Goal: Task Accomplishment & Management: Complete application form

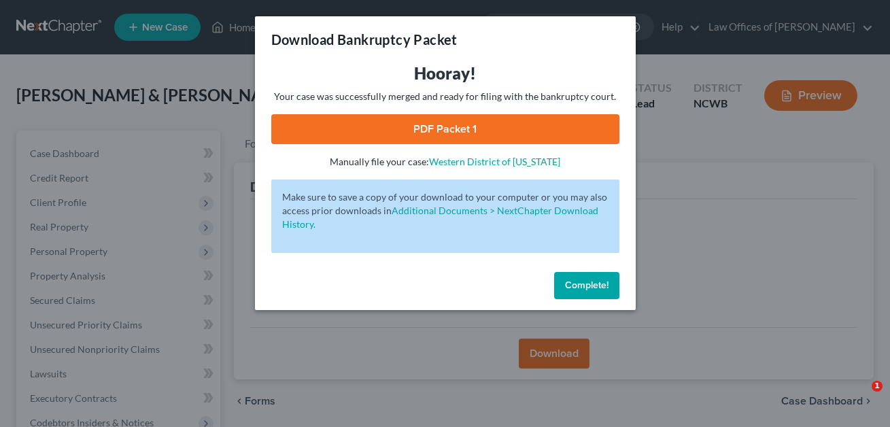
click at [590, 279] on span "Complete!" at bounding box center [587, 285] width 44 height 12
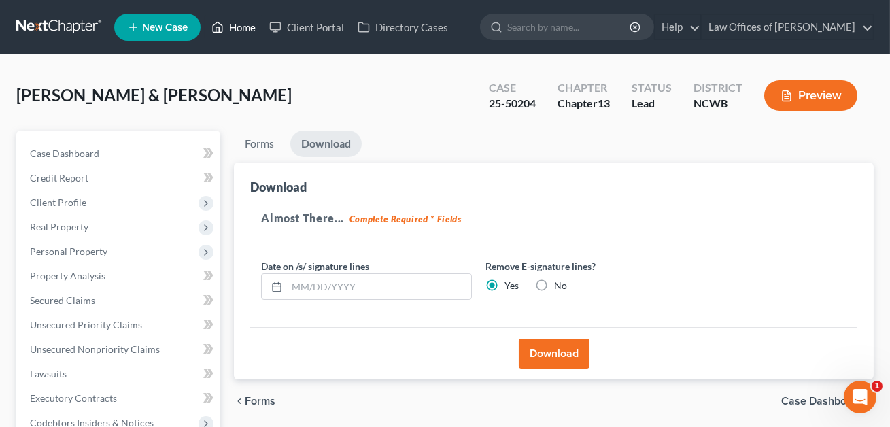
click at [241, 35] on link "Home" at bounding box center [234, 27] width 58 height 24
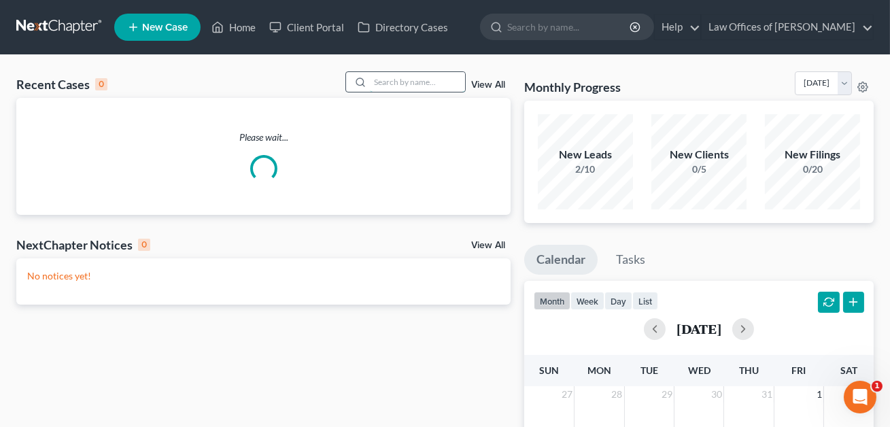
click at [371, 79] on input "search" at bounding box center [417, 82] width 95 height 20
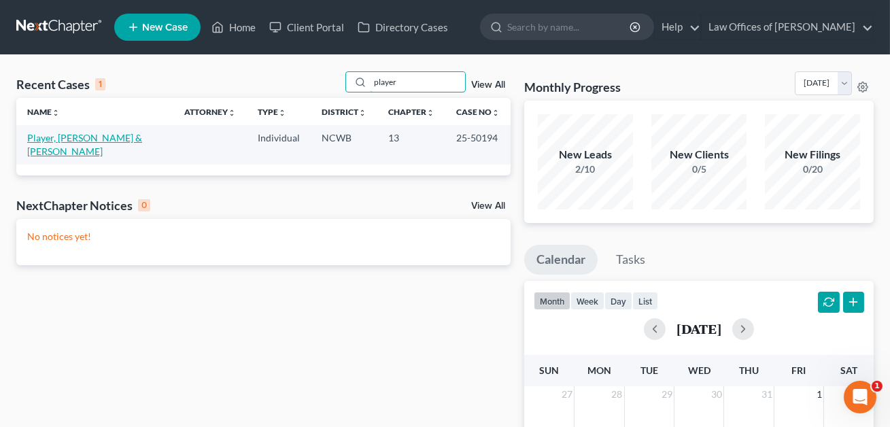
type input "player"
click at [83, 136] on link "Player, [PERSON_NAME] & [PERSON_NAME]" at bounding box center [84, 144] width 115 height 25
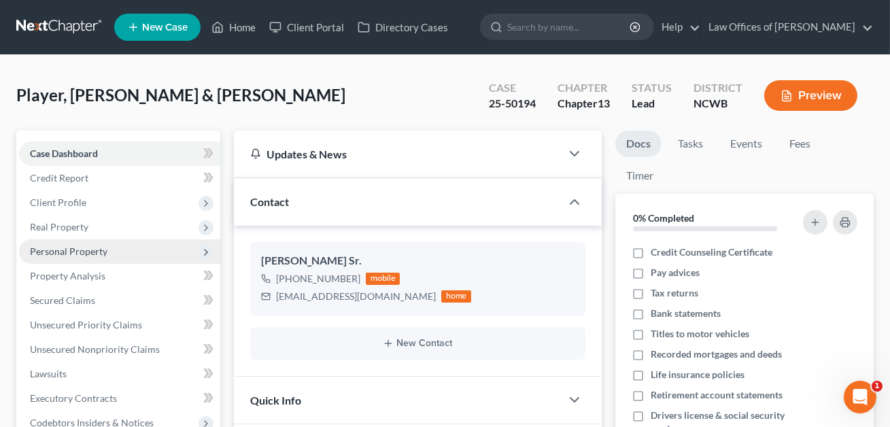
click at [48, 243] on span "Personal Property" at bounding box center [119, 251] width 201 height 24
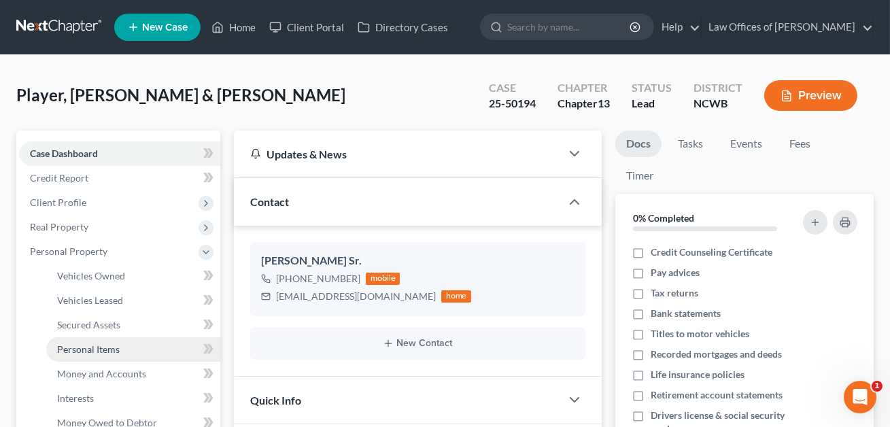
click at [78, 345] on span "Personal Items" at bounding box center [88, 349] width 63 height 12
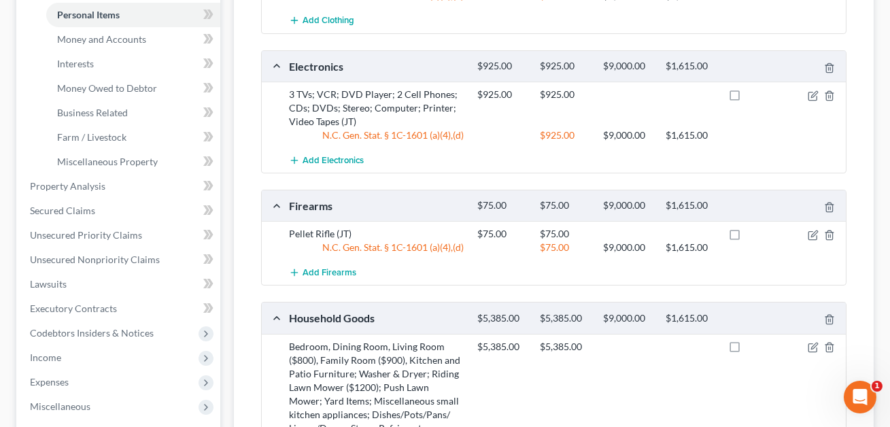
scroll to position [271, 0]
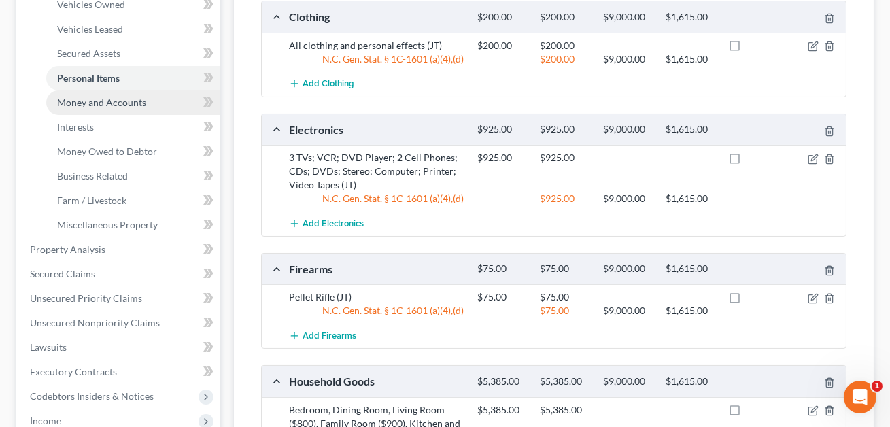
click at [123, 97] on span "Money and Accounts" at bounding box center [101, 103] width 89 height 12
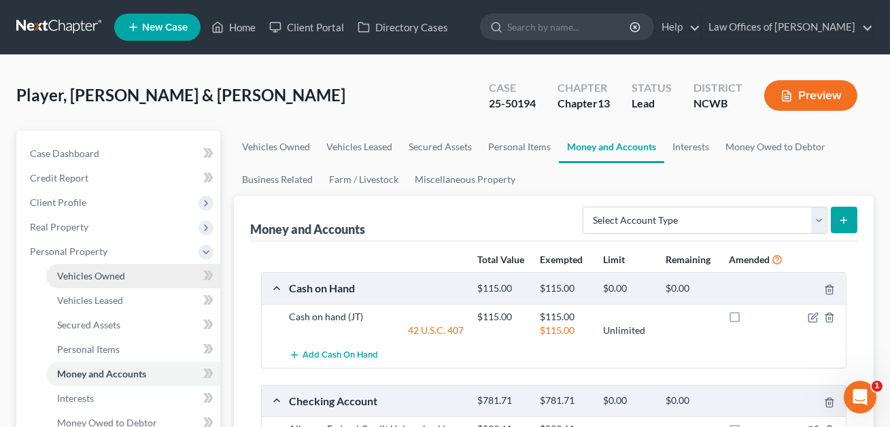
click at [90, 276] on span "Vehicles Owned" at bounding box center [91, 276] width 68 height 12
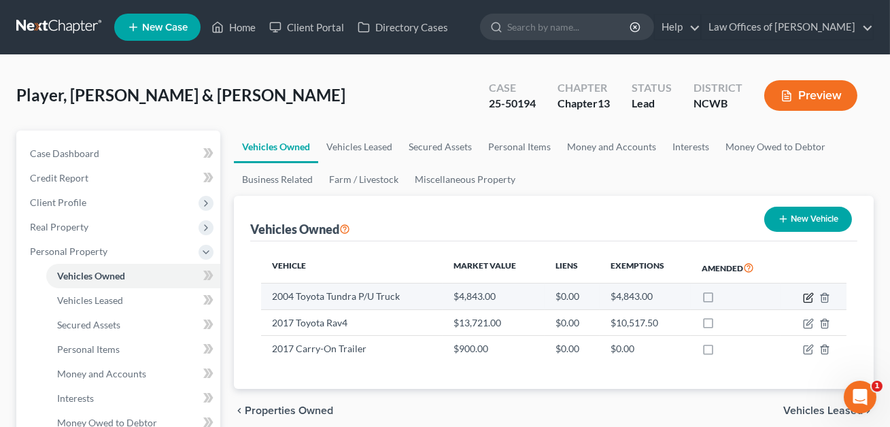
click at [811, 295] on icon "button" at bounding box center [809, 296] width 6 height 6
select select "0"
select select "22"
select select "2"
select select "0"
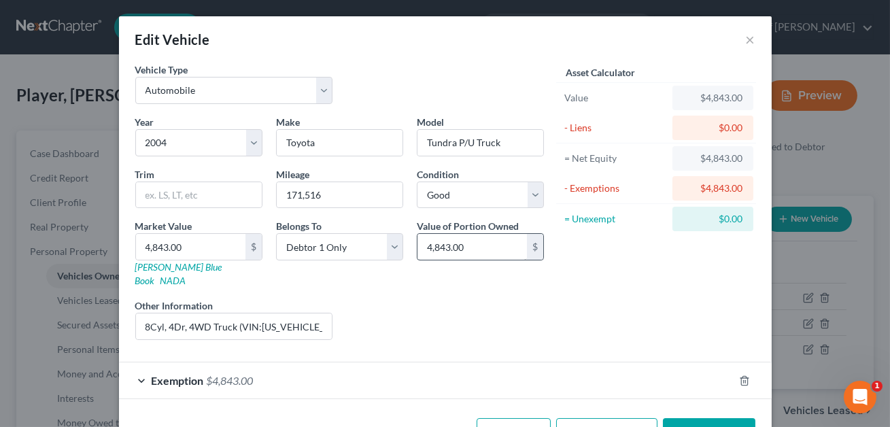
scroll to position [32, 0]
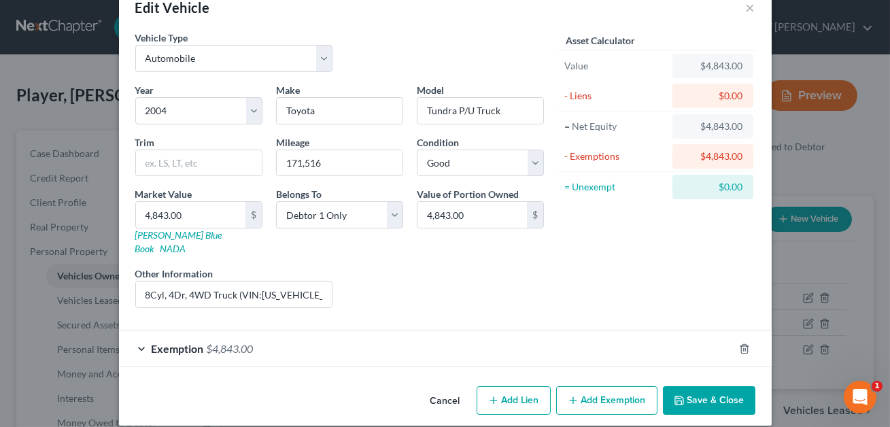
click at [453, 331] on div "Exemption $4,843.00" at bounding box center [426, 348] width 615 height 36
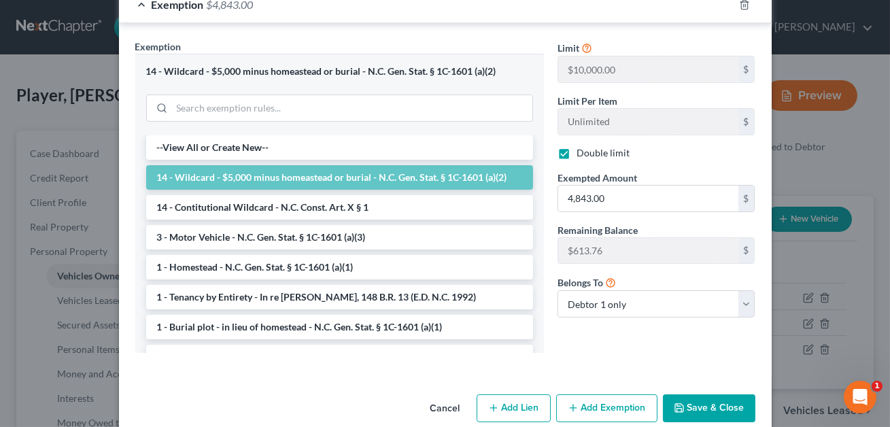
scroll to position [384, 0]
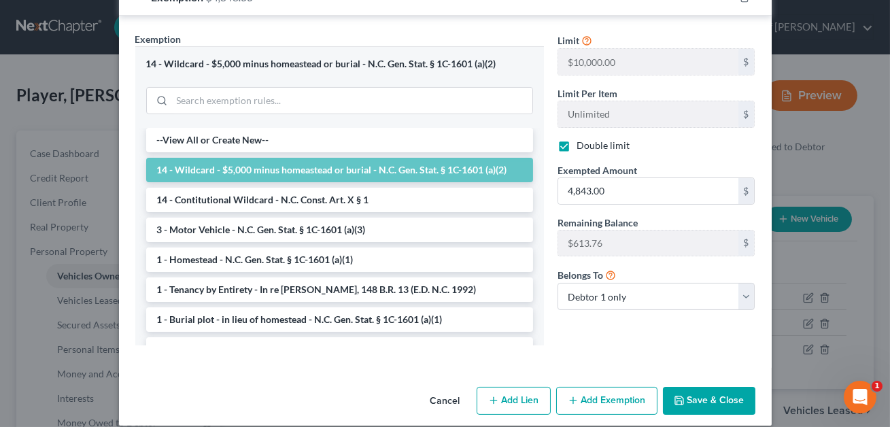
click at [577, 139] on label "Double limit" at bounding box center [603, 146] width 53 height 14
click at [582, 139] on input "Double limit" at bounding box center [586, 143] width 9 height 9
checkbox input "false"
click at [719, 387] on button "Save & Close" at bounding box center [709, 401] width 92 height 29
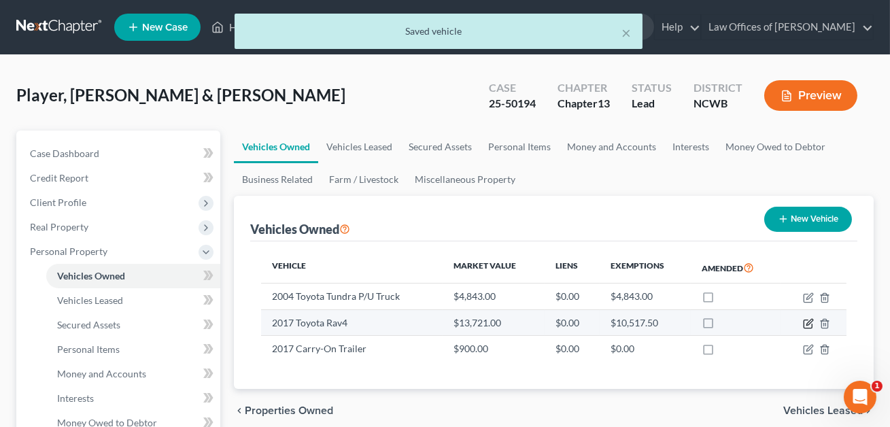
click at [809, 324] on icon "button" at bounding box center [808, 323] width 11 height 11
select select "0"
select select "9"
select select "2"
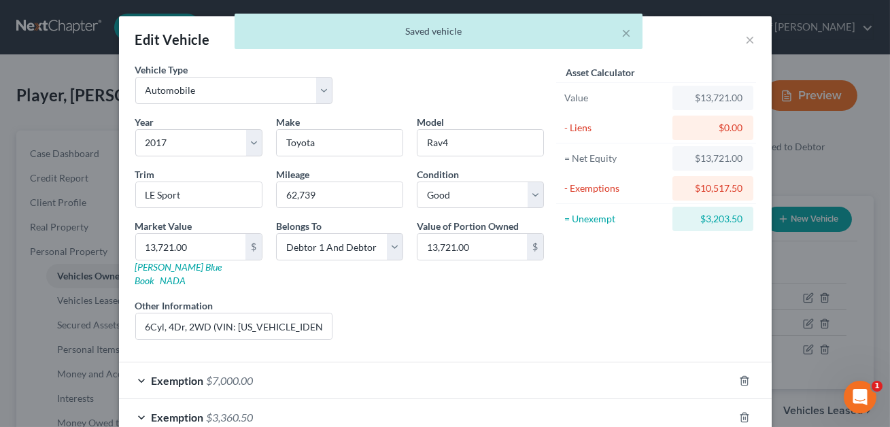
scroll to position [106, 0]
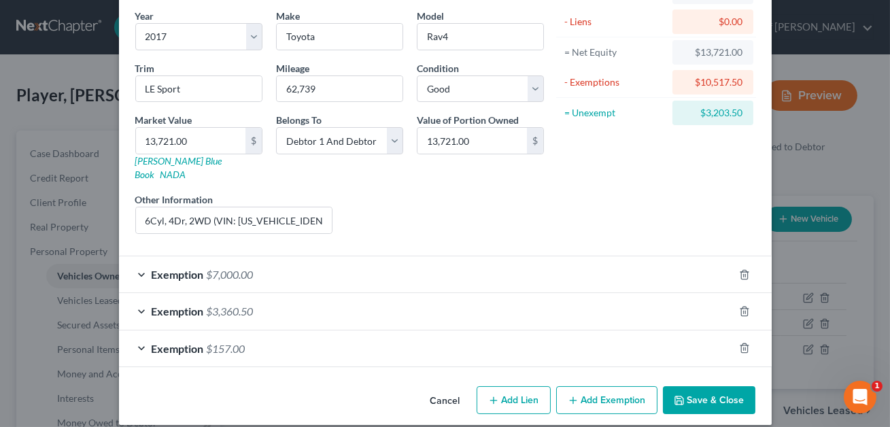
click at [509, 263] on div "Exemption $7,000.00" at bounding box center [426, 274] width 615 height 36
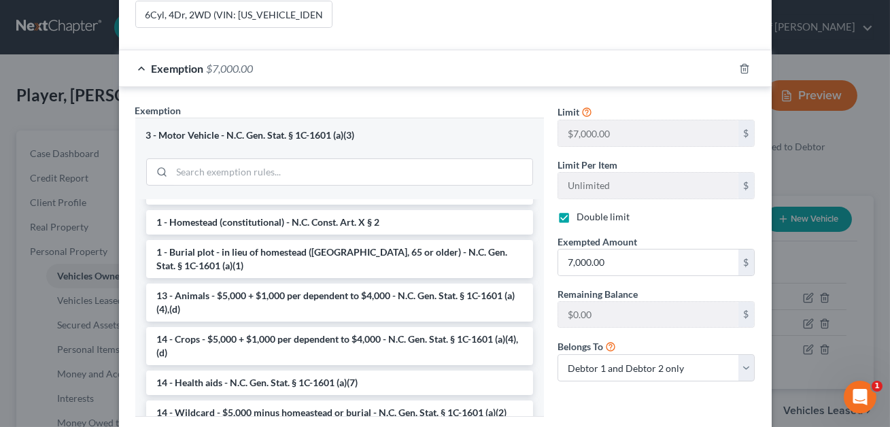
scroll to position [458, 0]
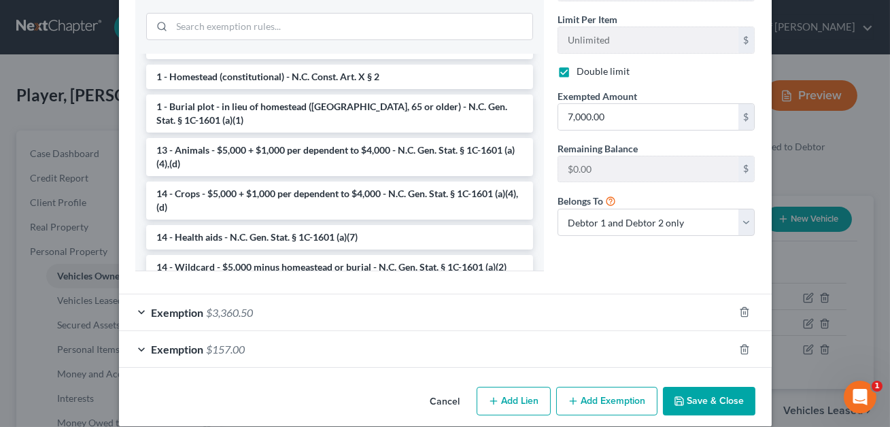
click at [716, 387] on button "Save & Close" at bounding box center [709, 401] width 92 height 29
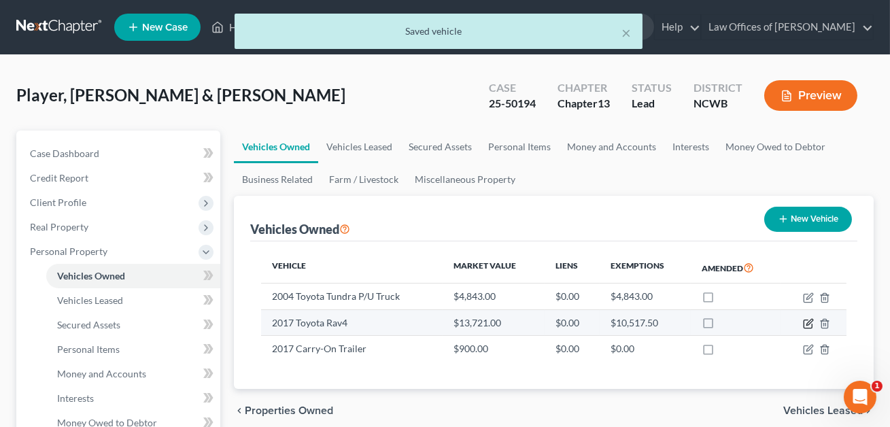
click at [809, 324] on icon "button" at bounding box center [809, 322] width 6 height 6
select select "0"
select select "9"
select select "2"
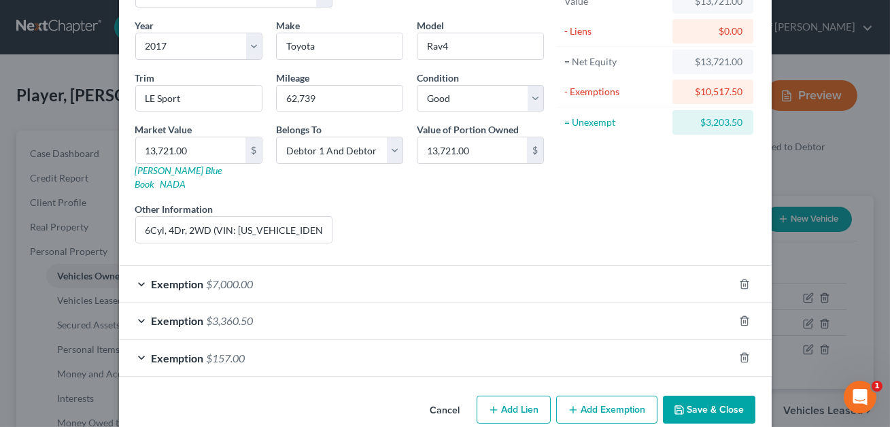
scroll to position [97, 0]
click at [428, 352] on div "Exemption $157.00" at bounding box center [426, 357] width 615 height 36
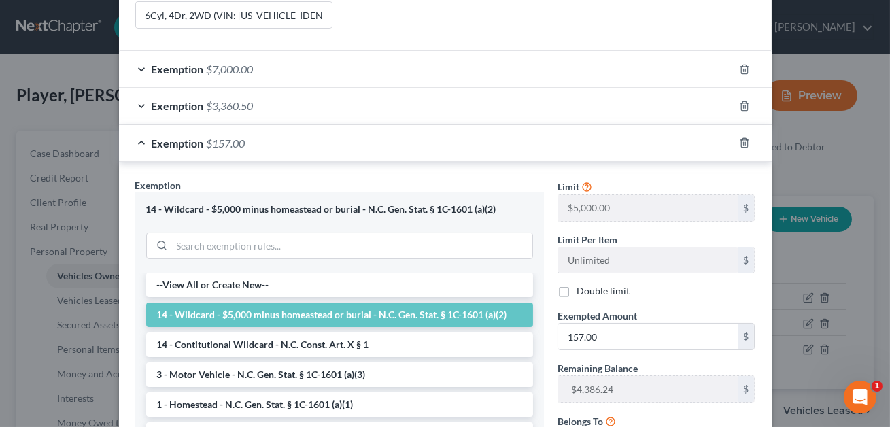
scroll to position [311, 0]
click at [745, 143] on line "button" at bounding box center [745, 144] width 0 height 3
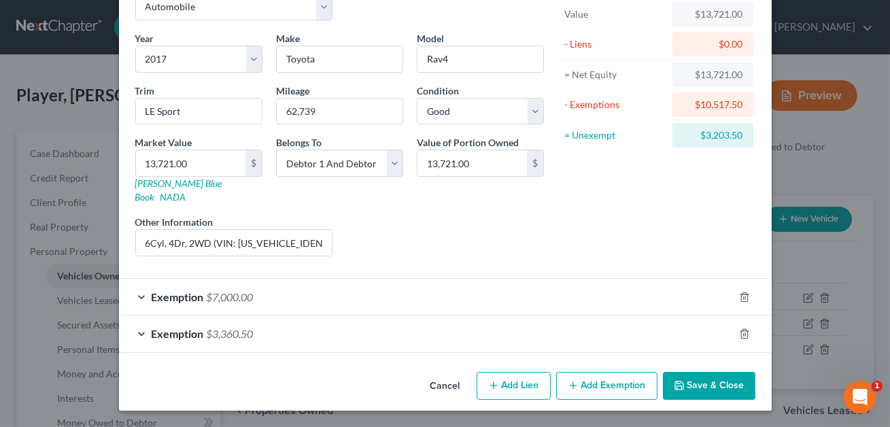
scroll to position [69, 0]
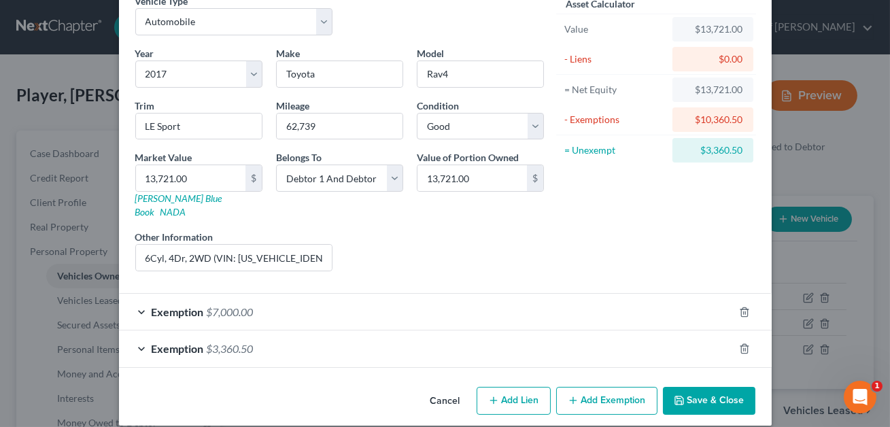
click at [683, 387] on button "Save & Close" at bounding box center [709, 401] width 92 height 29
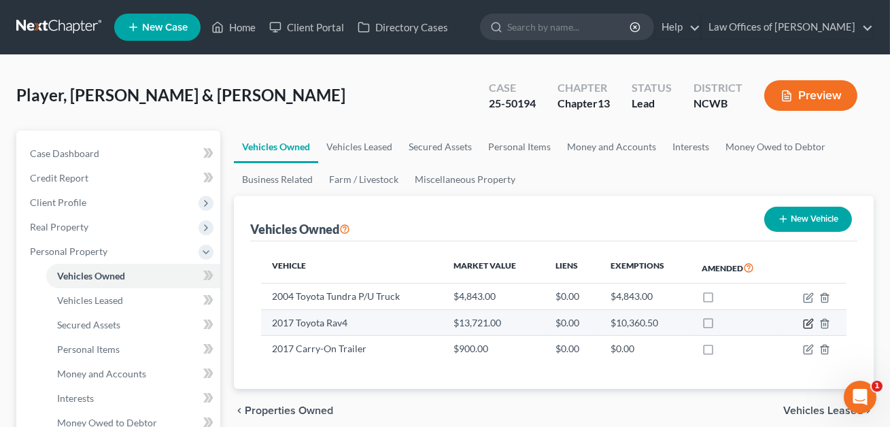
click at [808, 325] on icon "button" at bounding box center [808, 323] width 11 height 11
select select "0"
select select "9"
select select "2"
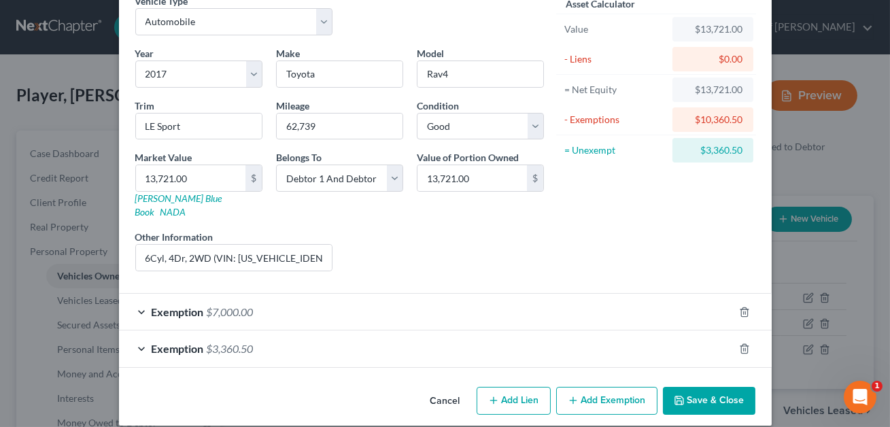
click at [535, 304] on div "Exemption $7,000.00" at bounding box center [426, 312] width 615 height 36
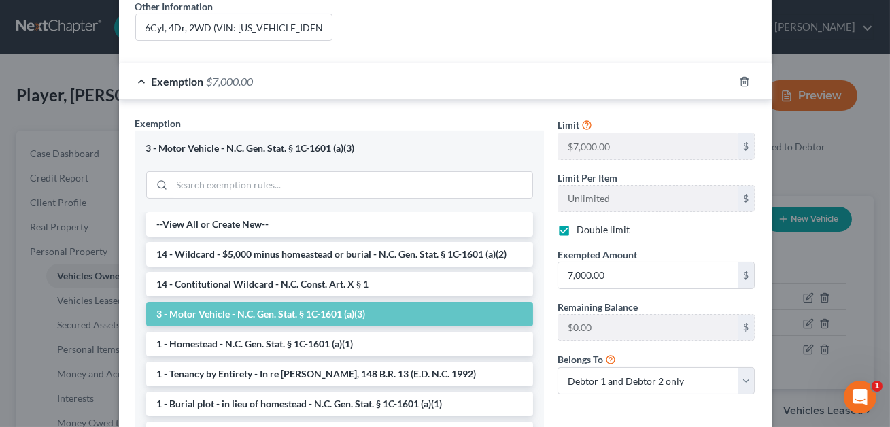
scroll to position [422, 0]
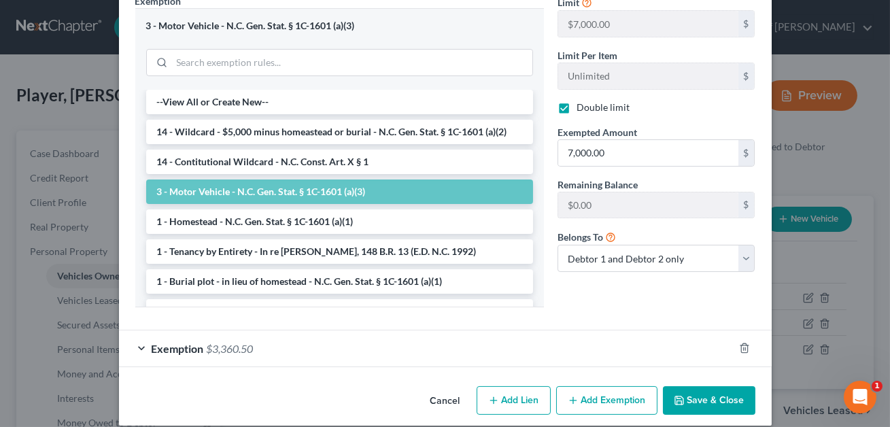
click at [486, 340] on div "Exemption $3,360.50" at bounding box center [426, 348] width 615 height 36
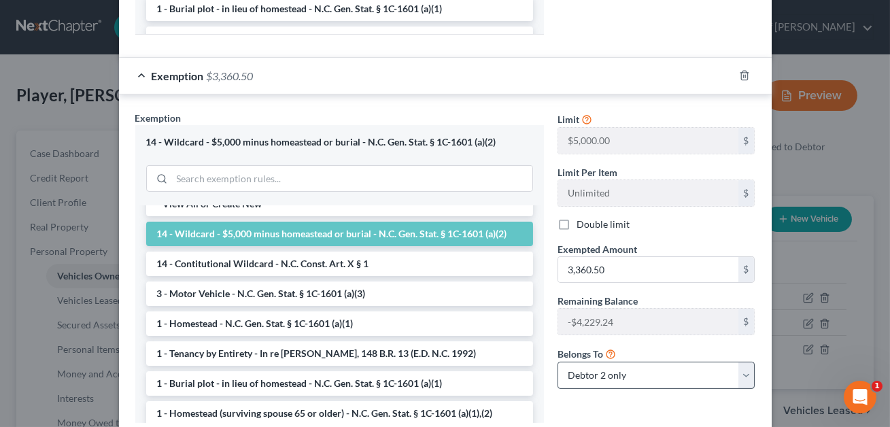
scroll to position [772, 0]
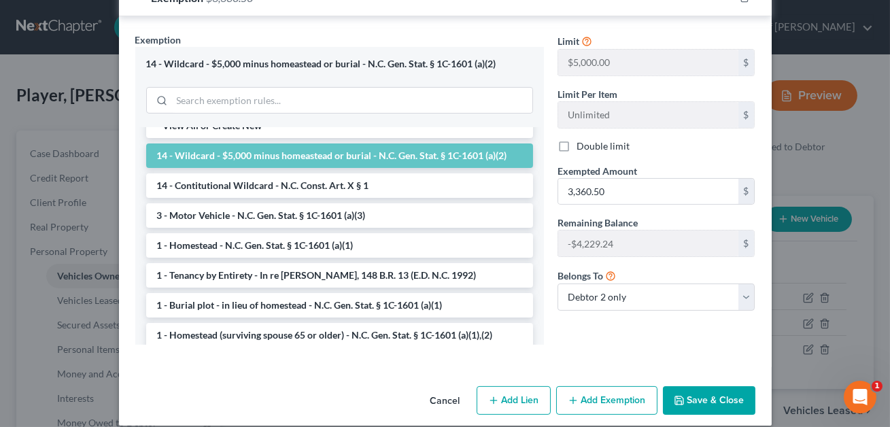
click at [707, 388] on button "Save & Close" at bounding box center [709, 400] width 92 height 29
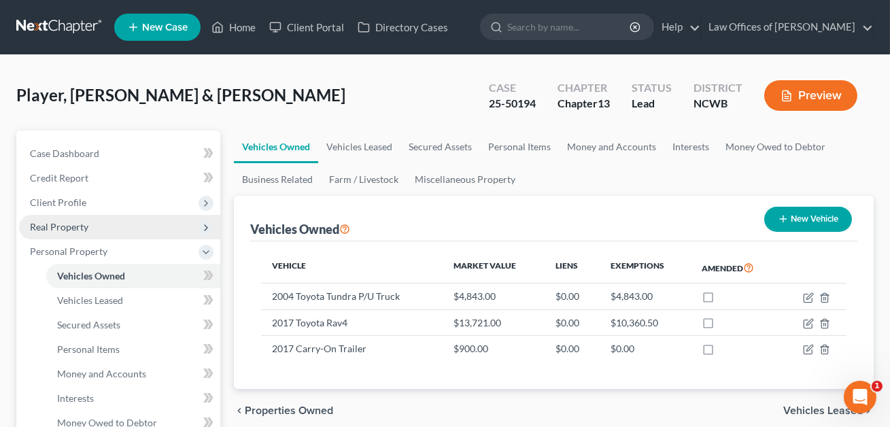
click at [88, 222] on span "Real Property" at bounding box center [119, 227] width 201 height 24
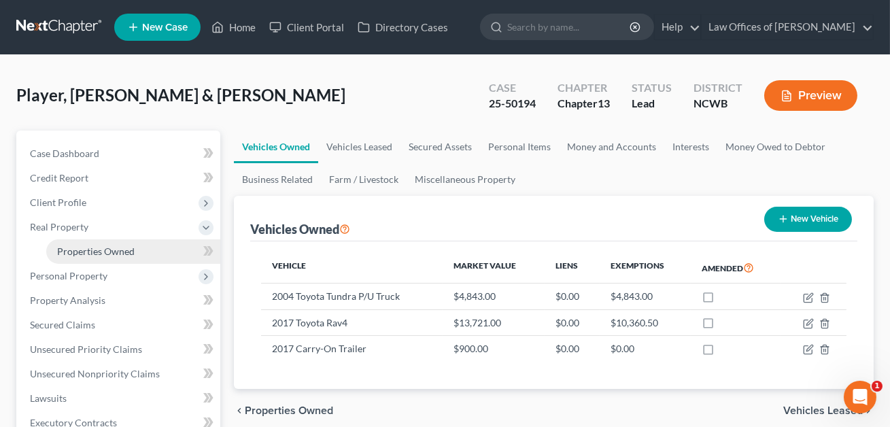
click at [95, 241] on link "Properties Owned" at bounding box center [133, 251] width 174 height 24
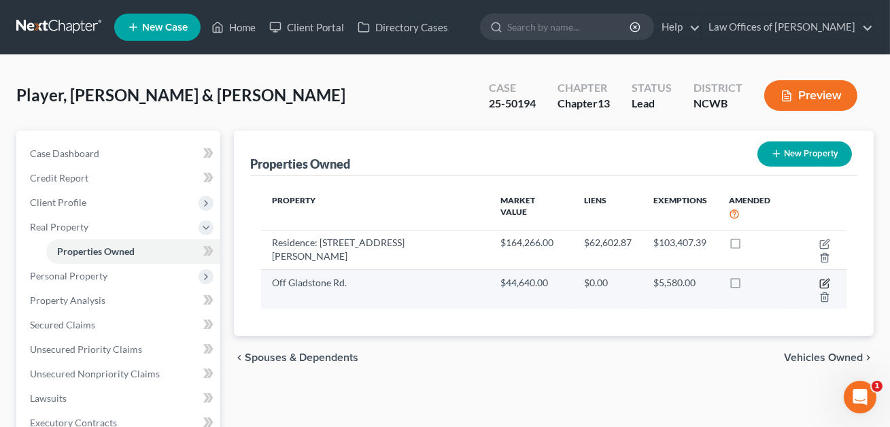
click at [819, 278] on icon "button" at bounding box center [824, 283] width 11 height 11
select select "28"
select select "29"
select select "3"
select select "7"
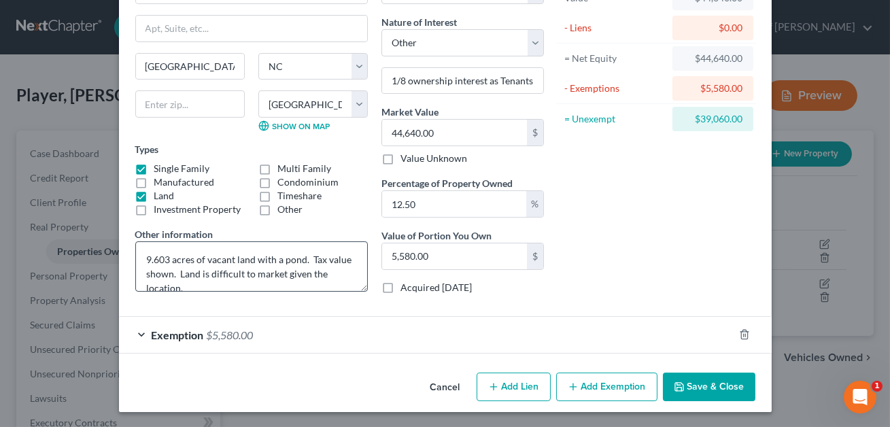
scroll to position [14, 0]
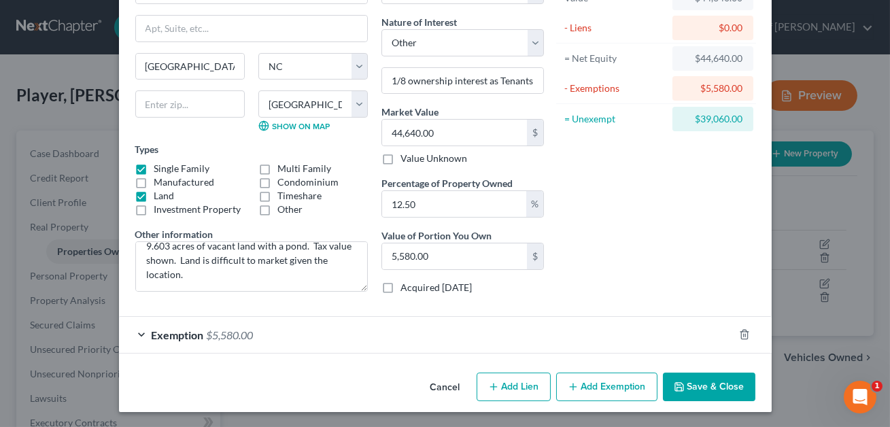
click at [337, 339] on div "Exemption $5,580.00" at bounding box center [426, 335] width 615 height 36
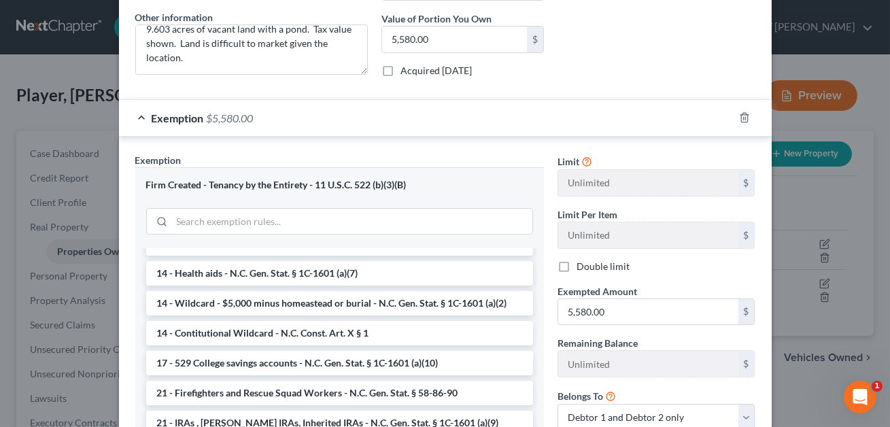
scroll to position [462, 0]
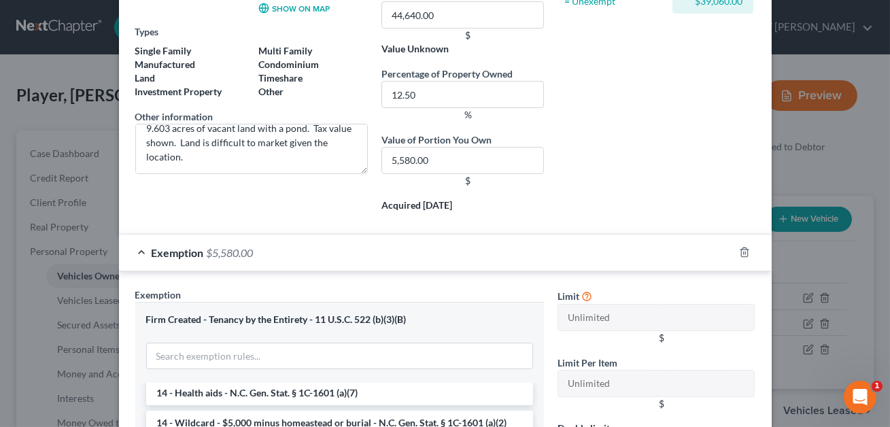
scroll to position [505, 0]
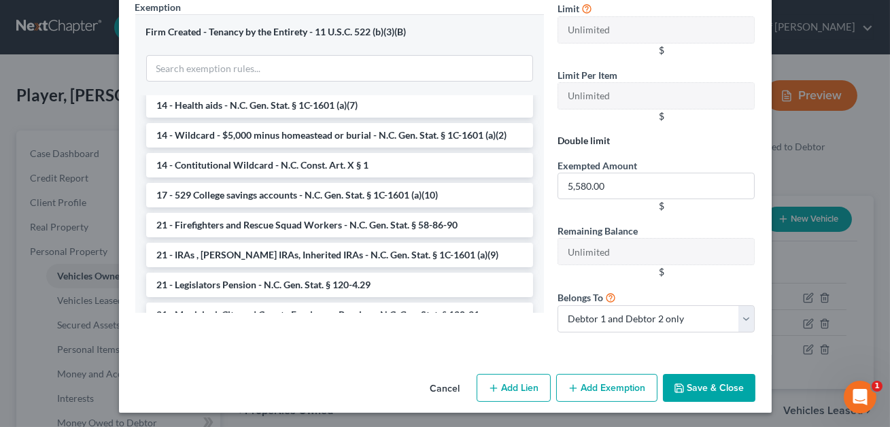
click at [699, 385] on button "Save & Close" at bounding box center [709, 388] width 92 height 29
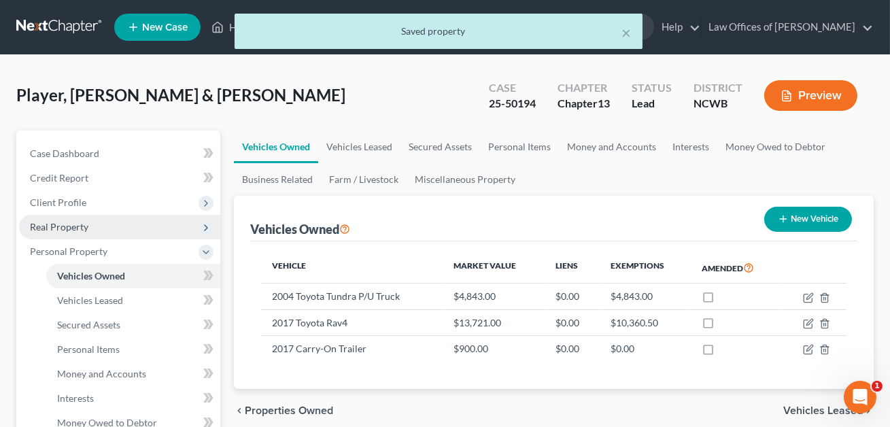
click at [77, 225] on span "Real Property" at bounding box center [59, 227] width 58 height 12
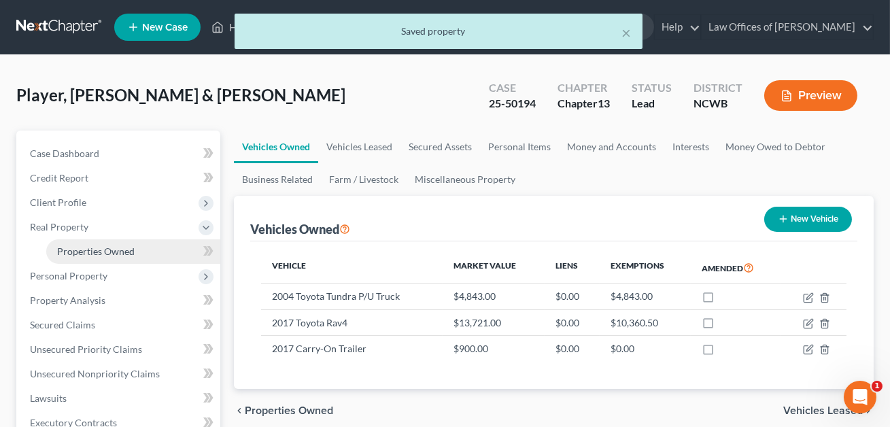
click at [105, 248] on span "Properties Owned" at bounding box center [96, 251] width 78 height 12
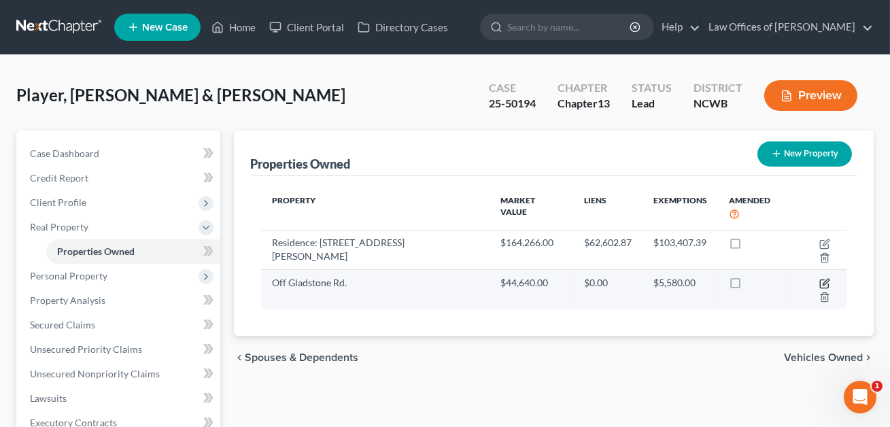
click at [819, 278] on icon "button" at bounding box center [824, 283] width 11 height 11
select select "28"
select select "29"
select select "3"
select select "7"
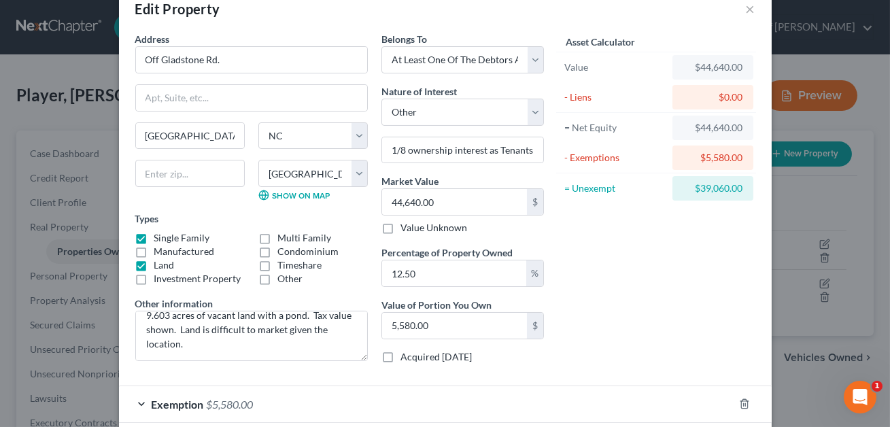
scroll to position [100, 0]
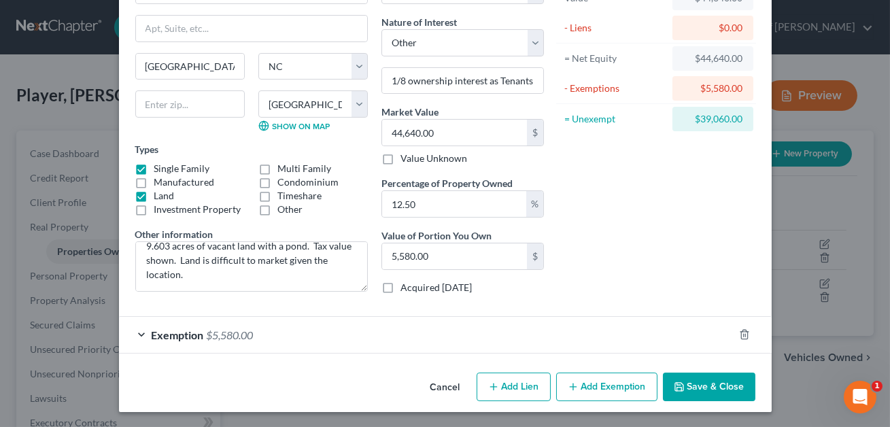
click at [711, 389] on button "Save & Close" at bounding box center [709, 387] width 92 height 29
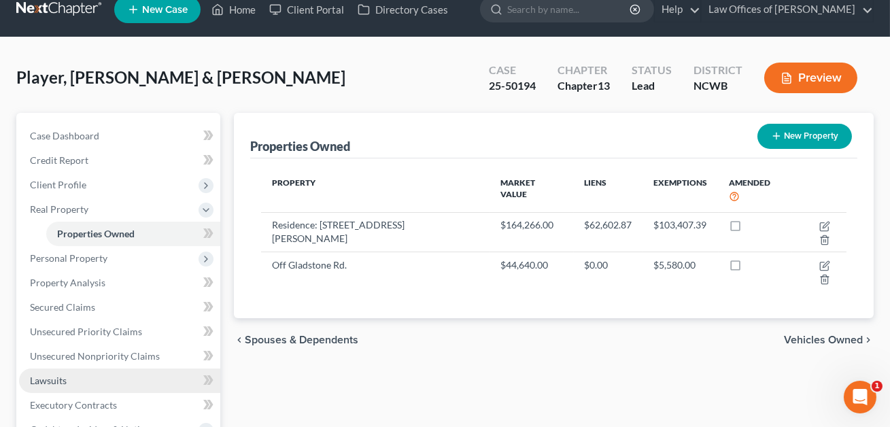
scroll to position [24, 0]
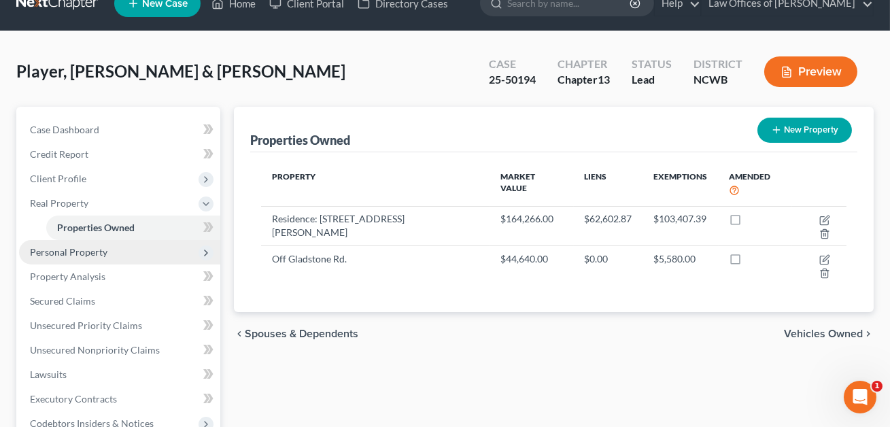
click at [93, 261] on span "Personal Property" at bounding box center [119, 252] width 201 height 24
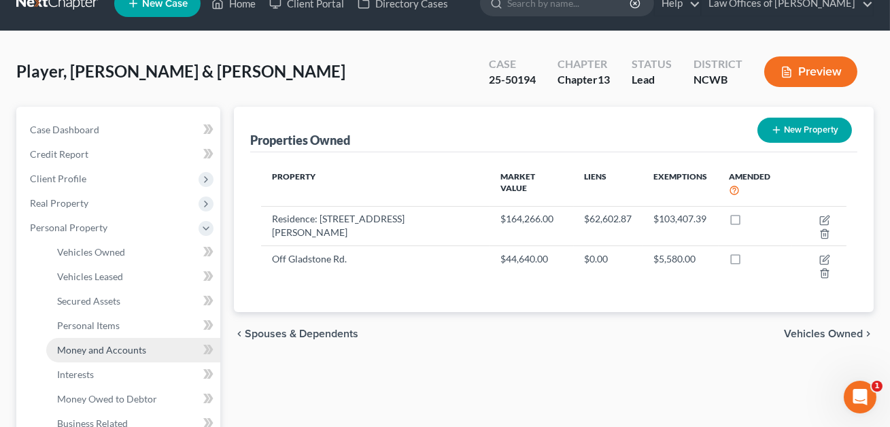
click at [95, 350] on span "Money and Accounts" at bounding box center [101, 350] width 89 height 12
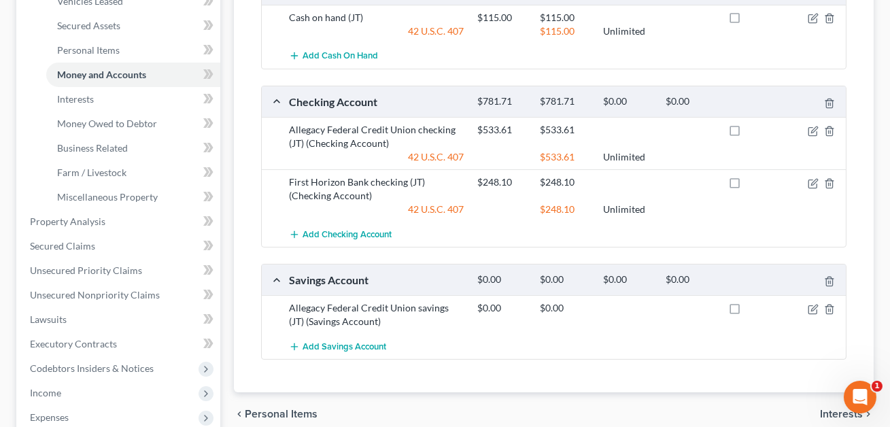
scroll to position [299, 0]
click at [95, 101] on link "Interests" at bounding box center [133, 100] width 174 height 24
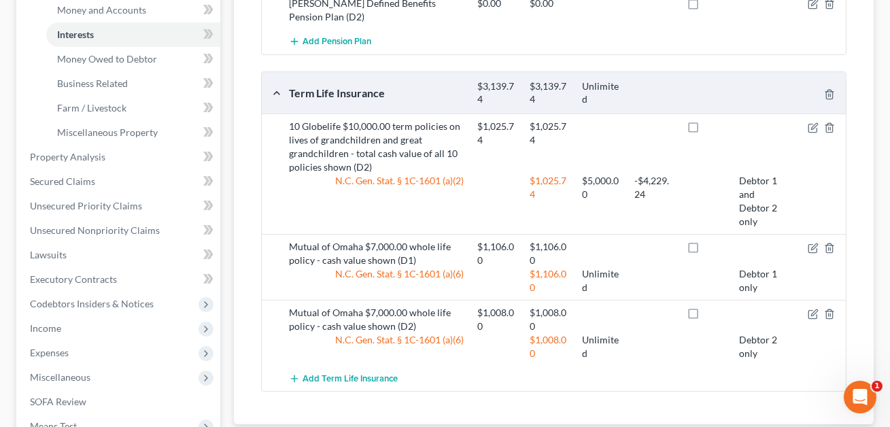
scroll to position [381, 0]
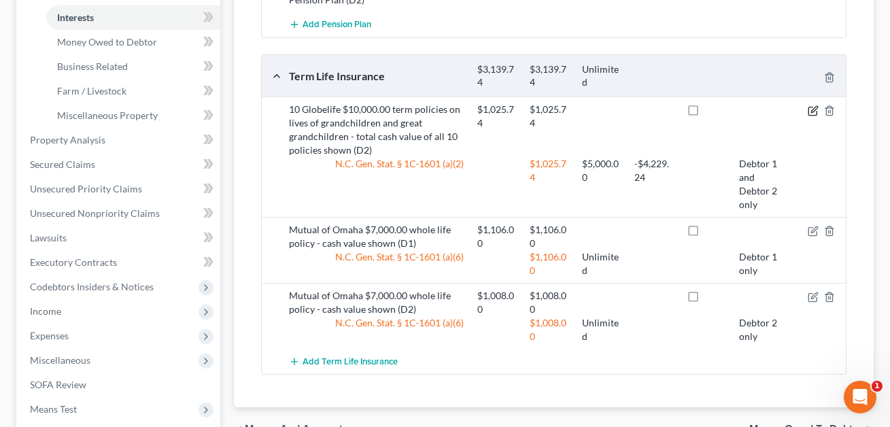
click at [814, 109] on icon "button" at bounding box center [814, 109] width 6 height 6
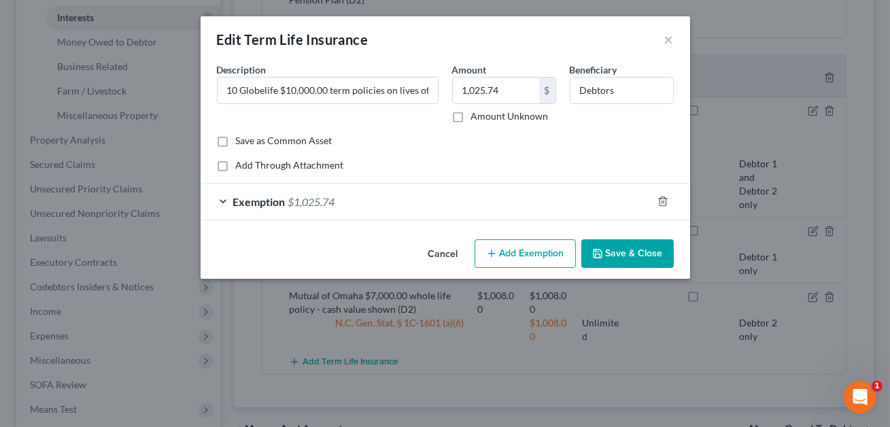
click at [491, 203] on div "Exemption $1,025.74" at bounding box center [427, 202] width 452 height 36
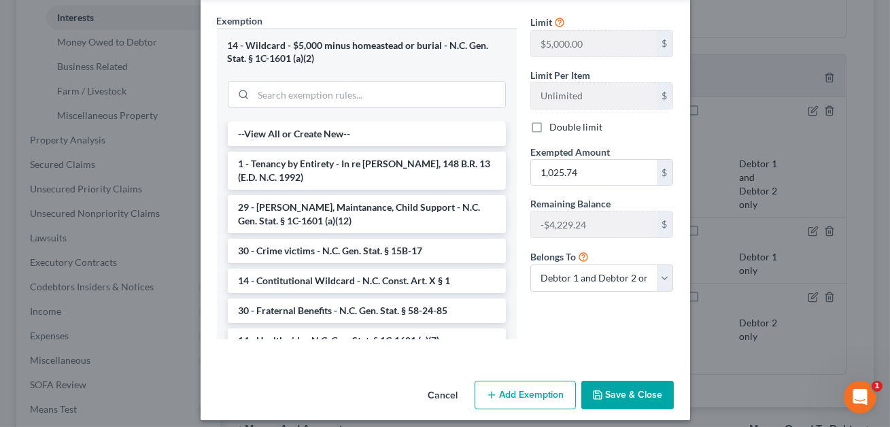
scroll to position [231, 0]
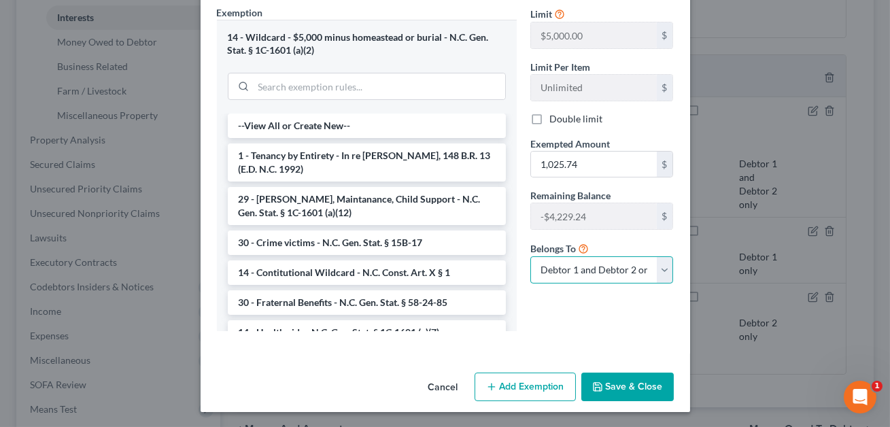
click at [592, 273] on select "Debtor 1 only Debtor 2 only Debtor 1 and Debtor 2 only" at bounding box center [601, 269] width 143 height 27
select select "1"
click at [636, 381] on button "Save & Close" at bounding box center [627, 387] width 92 height 29
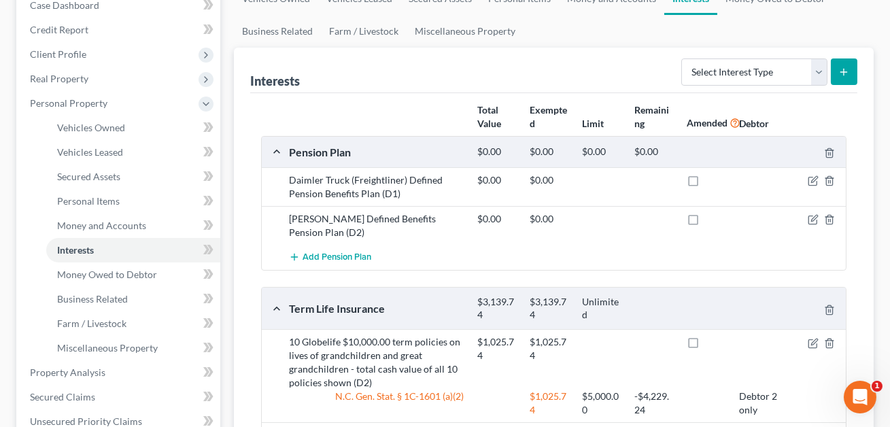
scroll to position [138, 0]
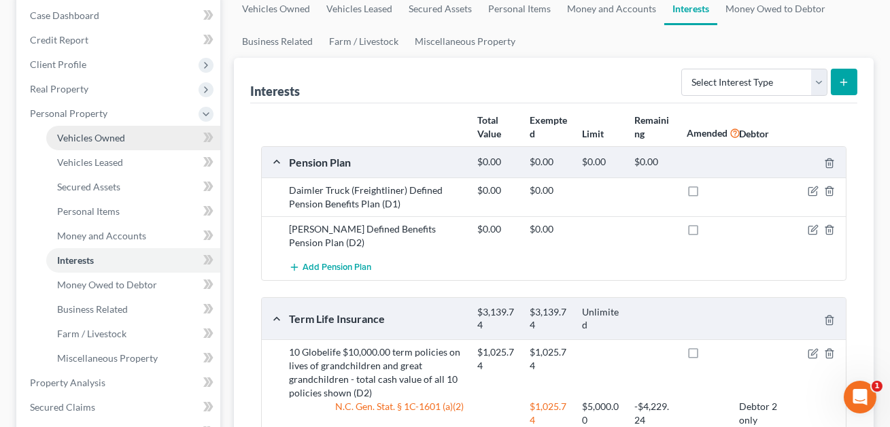
click at [114, 143] on link "Vehicles Owned" at bounding box center [133, 138] width 174 height 24
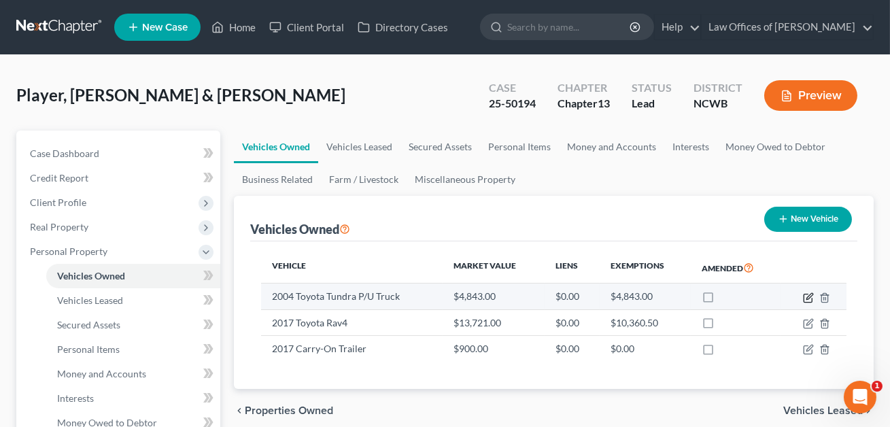
click at [811, 295] on icon "button" at bounding box center [809, 296] width 6 height 6
select select "0"
select select "22"
select select "2"
select select "0"
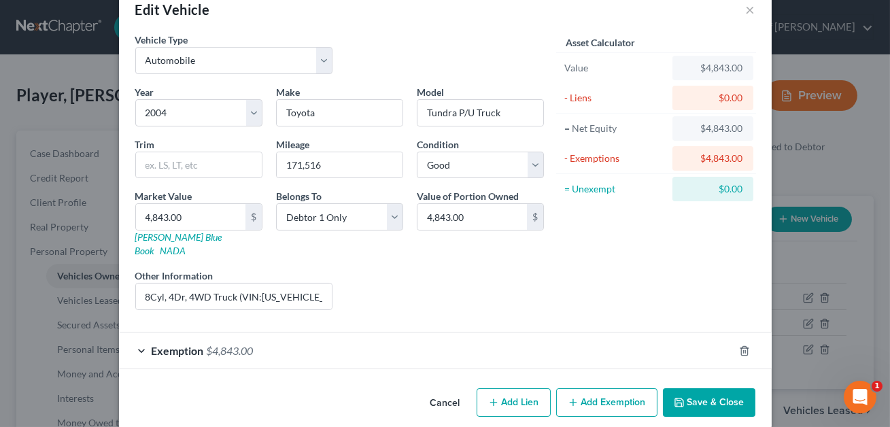
scroll to position [32, 0]
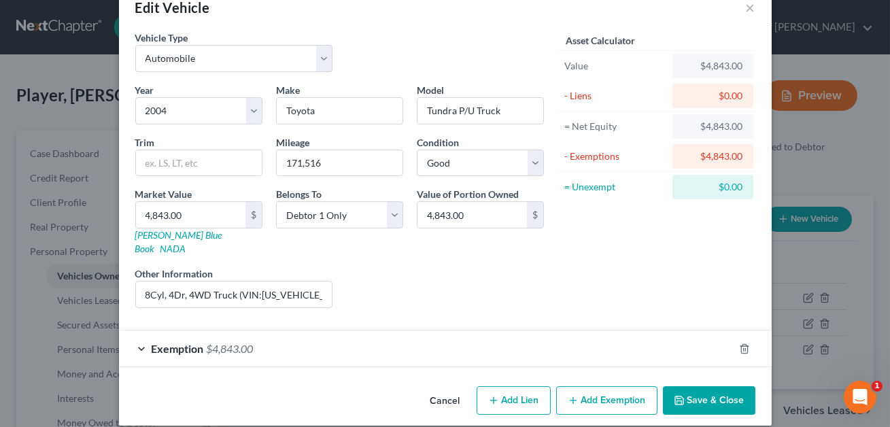
click at [490, 330] on div "Exemption $4,843.00" at bounding box center [426, 348] width 615 height 36
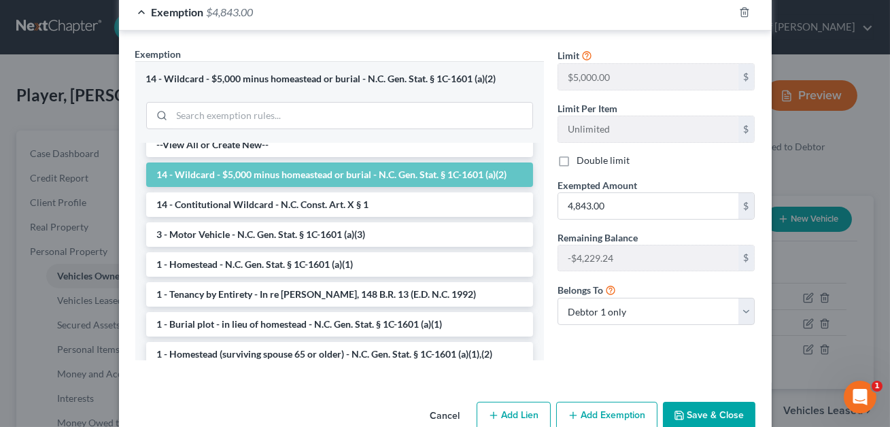
scroll to position [384, 0]
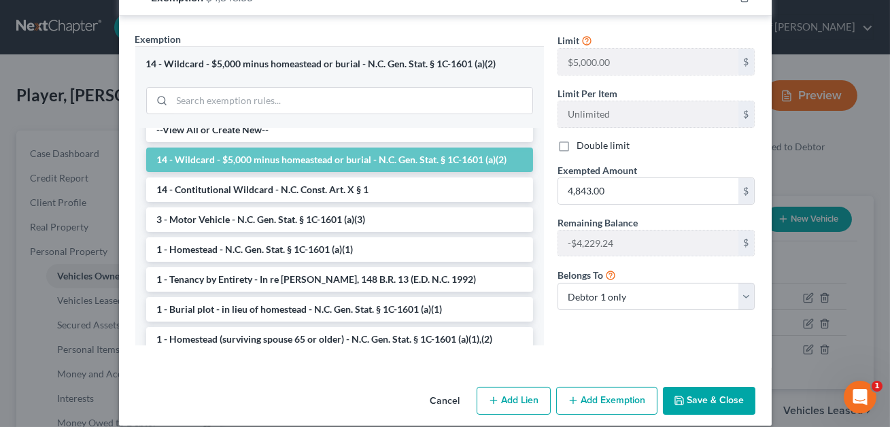
click at [701, 388] on button "Save & Close" at bounding box center [709, 401] width 92 height 29
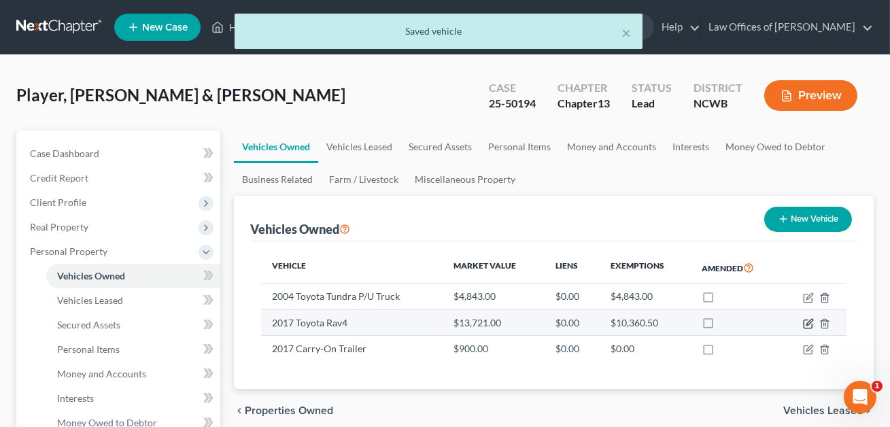
click at [808, 321] on icon "button" at bounding box center [809, 322] width 6 height 6
select select "0"
select select "9"
select select "2"
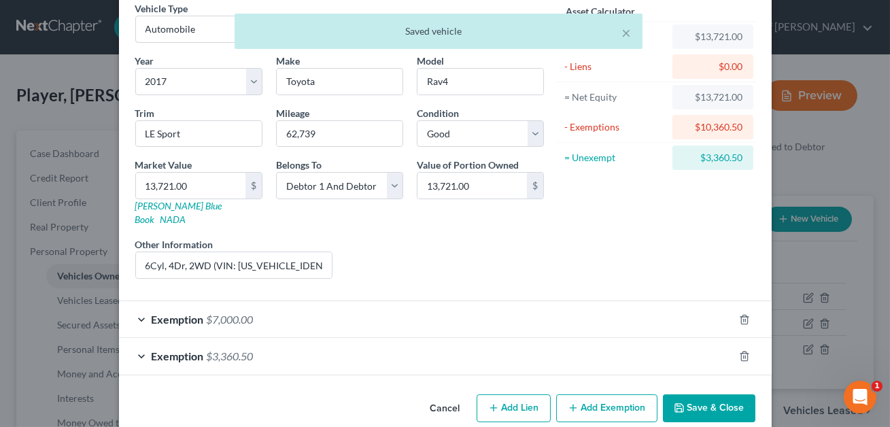
scroll to position [69, 0]
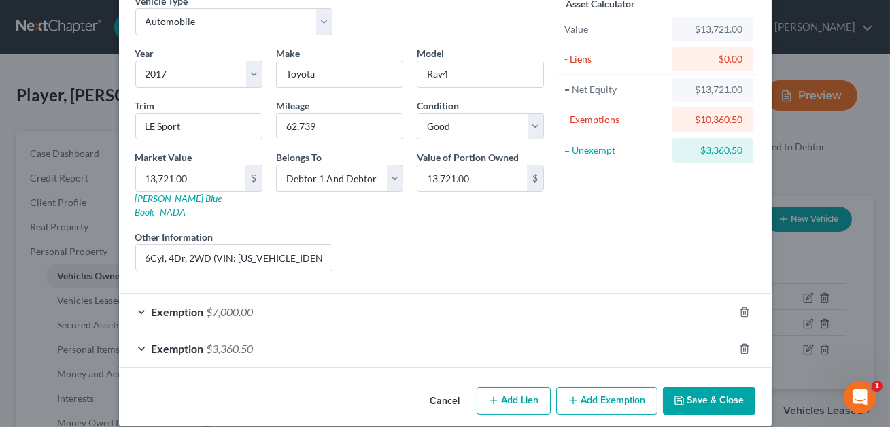
click at [596, 387] on button "Add Exemption" at bounding box center [606, 401] width 101 height 29
select select "2"
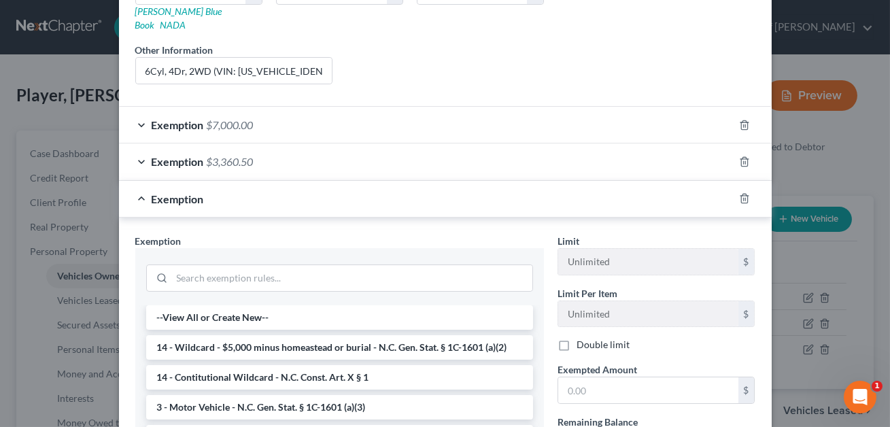
scroll to position [262, 0]
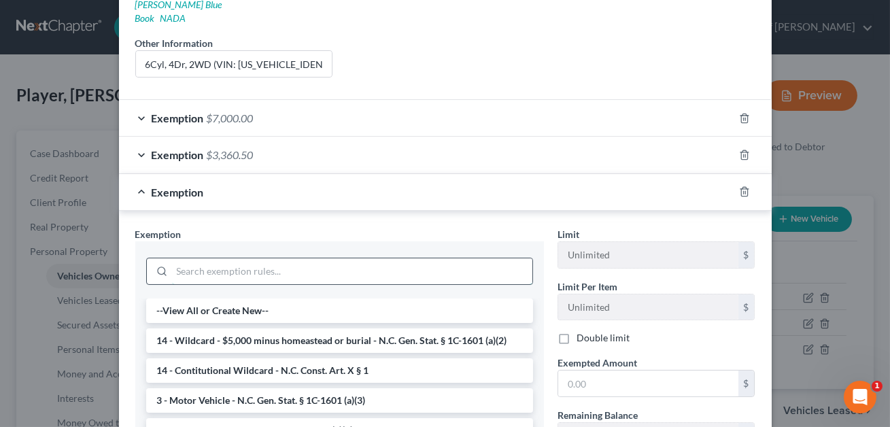
click at [300, 258] on input "search" at bounding box center [352, 271] width 360 height 26
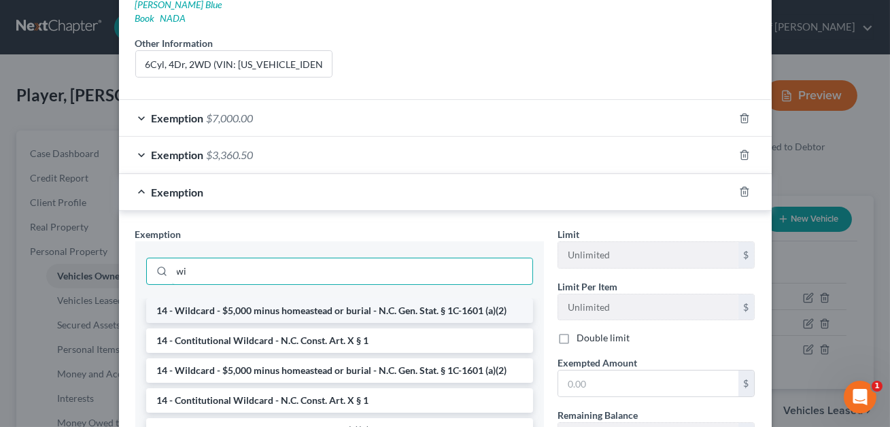
type input "wi"
click at [316, 299] on li "14 - Wildcard - $5,000 minus homeastead or burial - N.C. Gen. Stat. § 1C-1601 (…" at bounding box center [339, 311] width 387 height 24
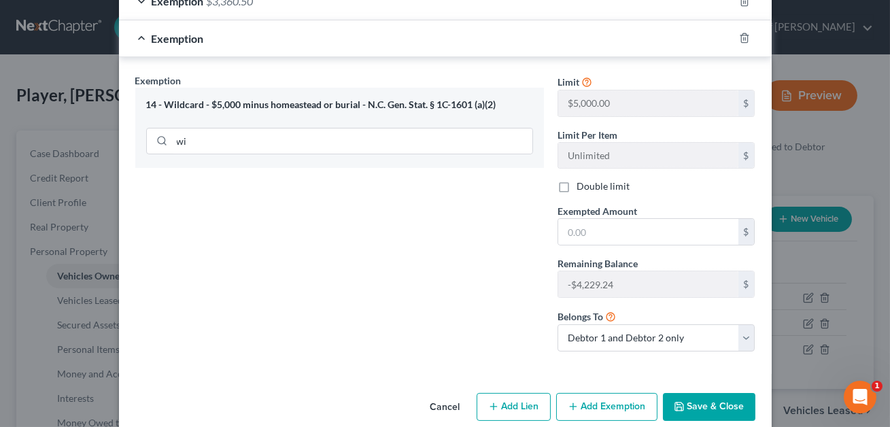
scroll to position [422, 0]
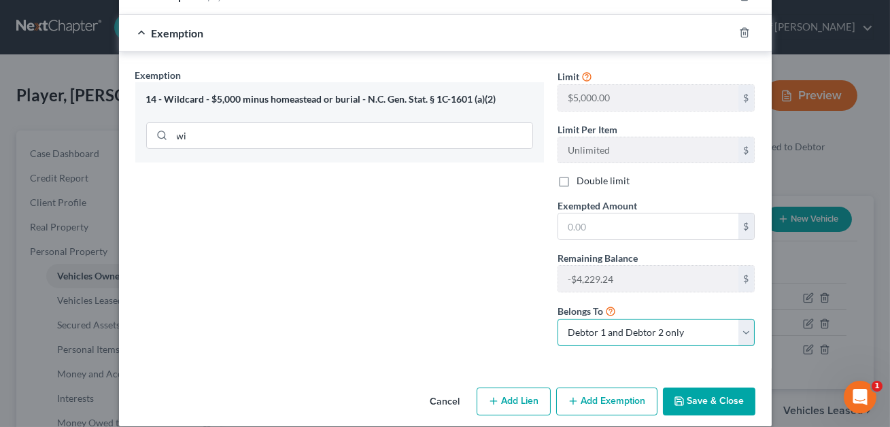
click at [604, 319] on select "Debtor 1 only Debtor 2 only Debtor 1 and Debtor 2 only" at bounding box center [657, 332] width 198 height 27
select select "0"
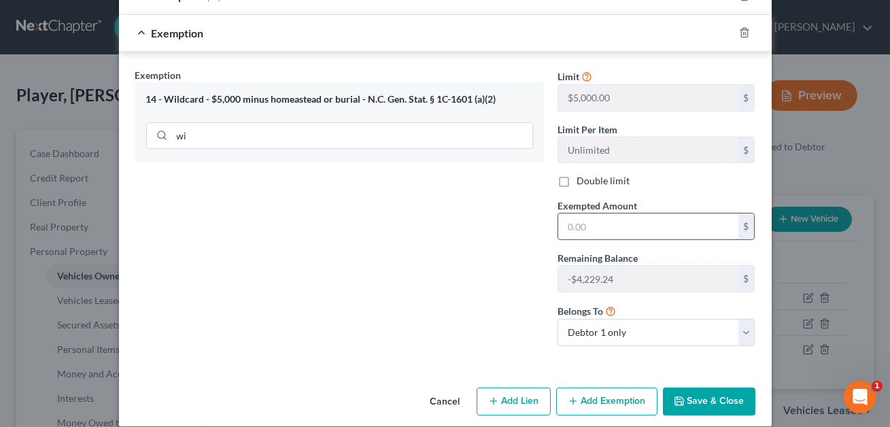
click at [584, 214] on input "text" at bounding box center [648, 227] width 180 height 26
type input "157.00"
click at [712, 390] on button "Save & Close" at bounding box center [709, 402] width 92 height 29
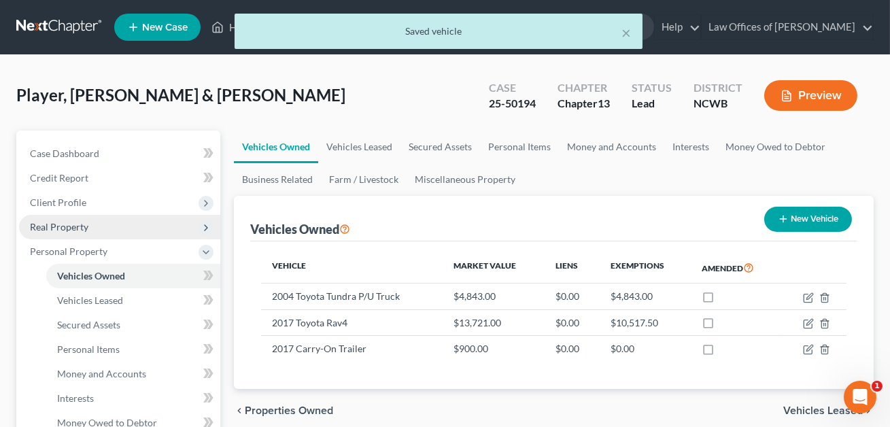
click at [82, 227] on span "Real Property" at bounding box center [59, 227] width 58 height 12
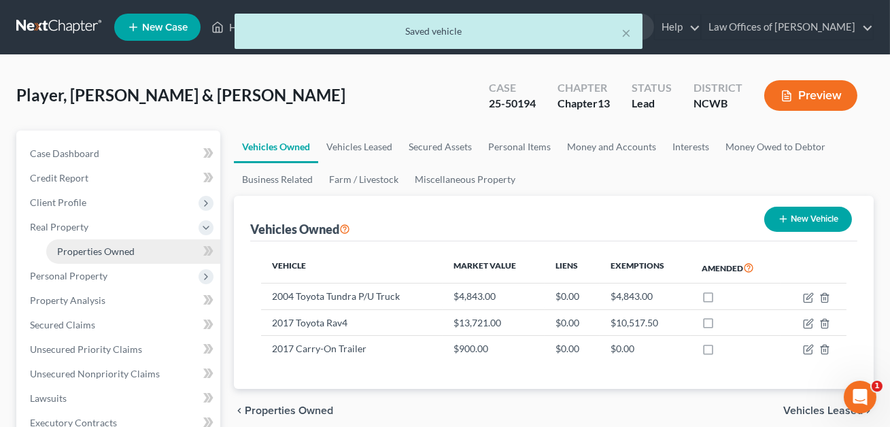
click at [109, 248] on span "Properties Owned" at bounding box center [96, 251] width 78 height 12
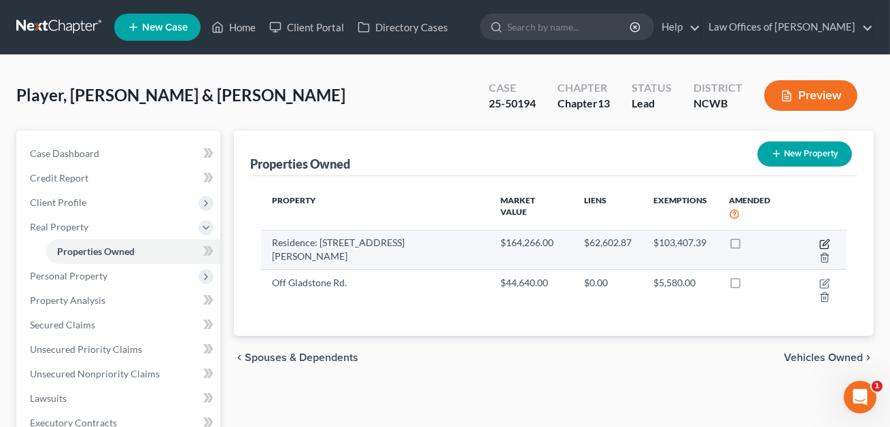
click at [823, 239] on icon "button" at bounding box center [826, 242] width 6 height 6
select select "28"
select select "29"
select select "2"
select select "5"
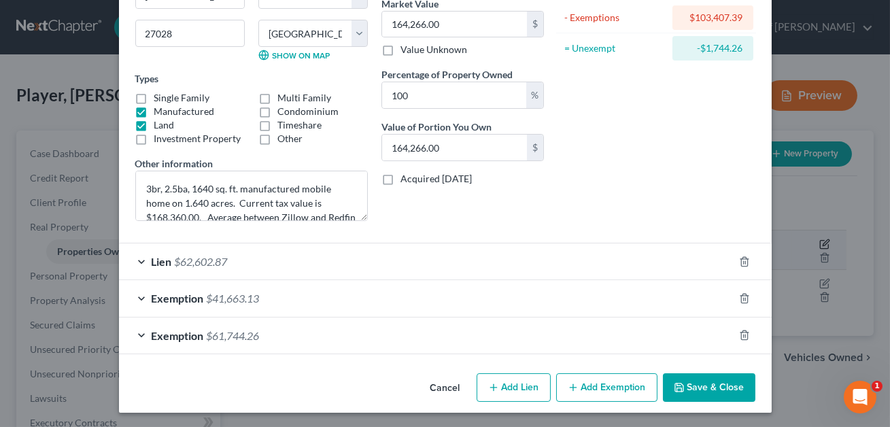
scroll to position [169, 0]
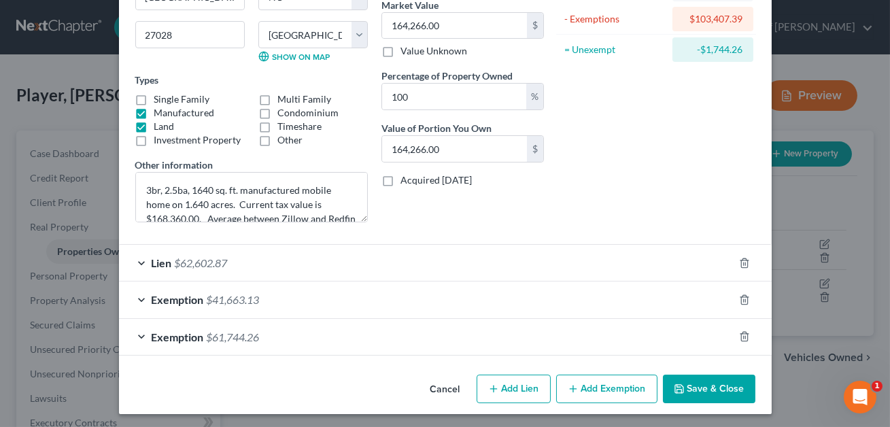
click at [345, 296] on div "Exemption $41,663.13" at bounding box center [426, 300] width 615 height 36
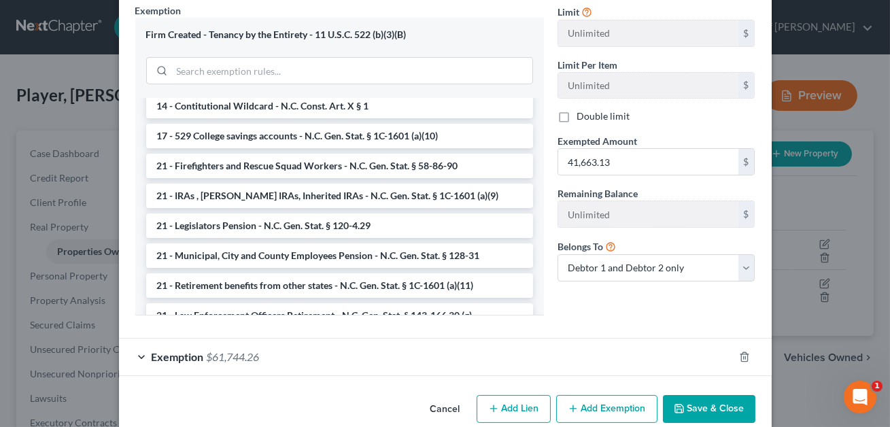
scroll to position [523, 0]
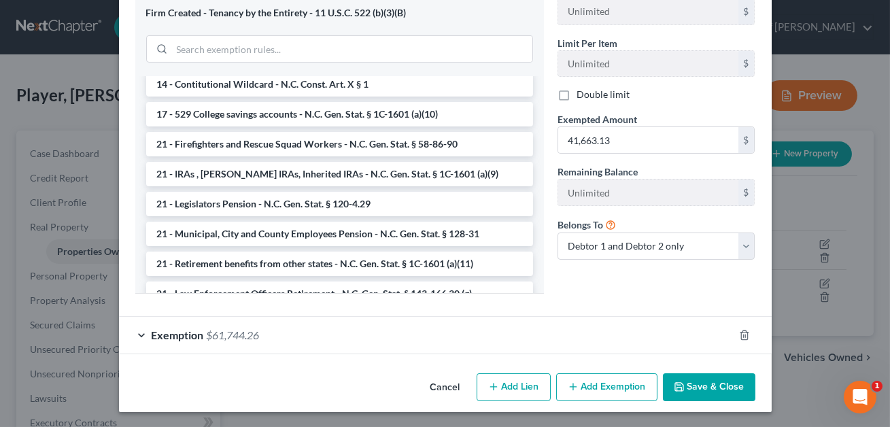
click at [705, 389] on button "Save & Close" at bounding box center [709, 387] width 92 height 29
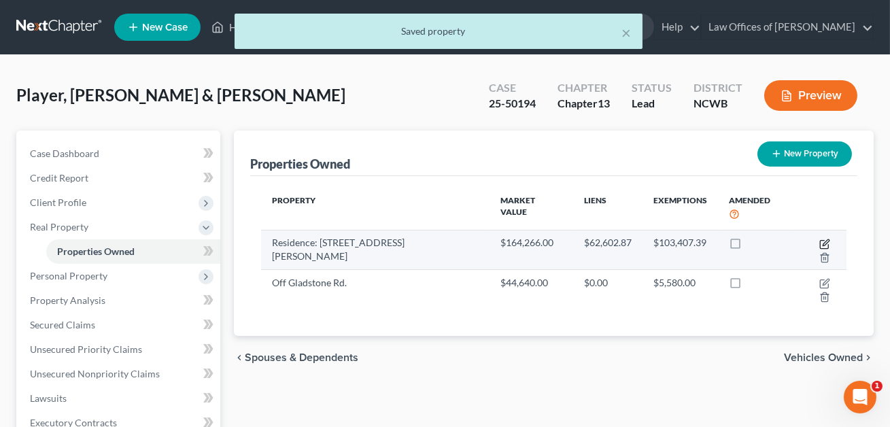
click at [819, 239] on icon "button" at bounding box center [824, 244] width 11 height 11
select select "28"
select select "29"
select select "2"
select select "5"
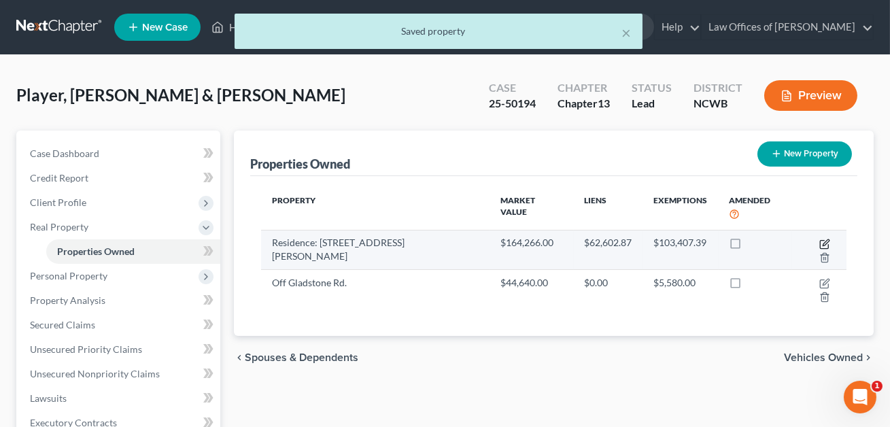
select select "2"
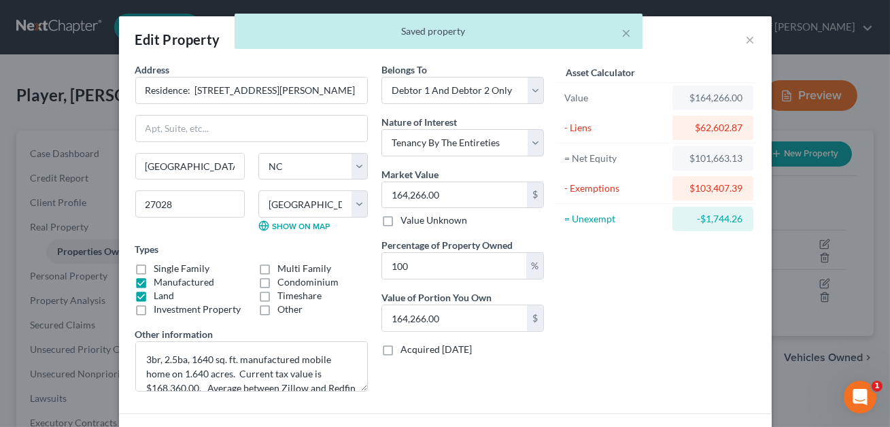
scroll to position [171, 0]
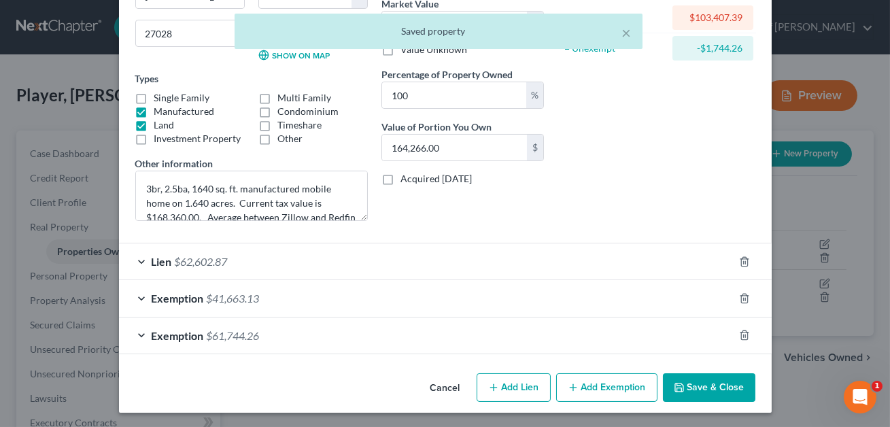
click at [364, 333] on div "Exemption $61,744.26" at bounding box center [426, 336] width 615 height 36
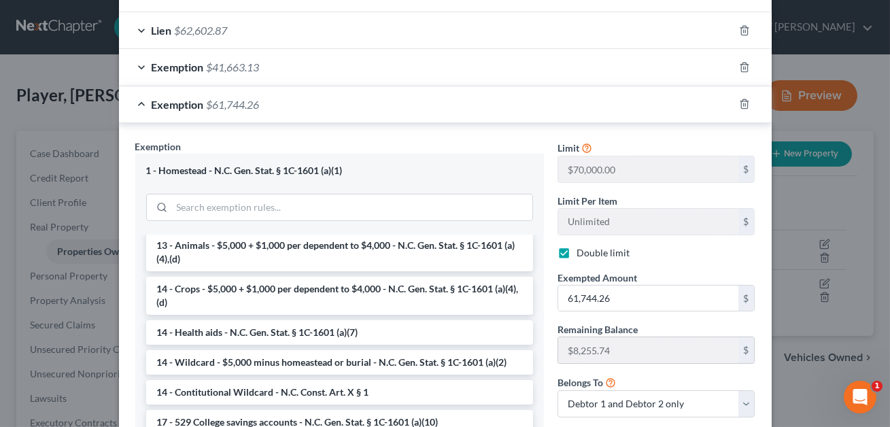
scroll to position [522, 0]
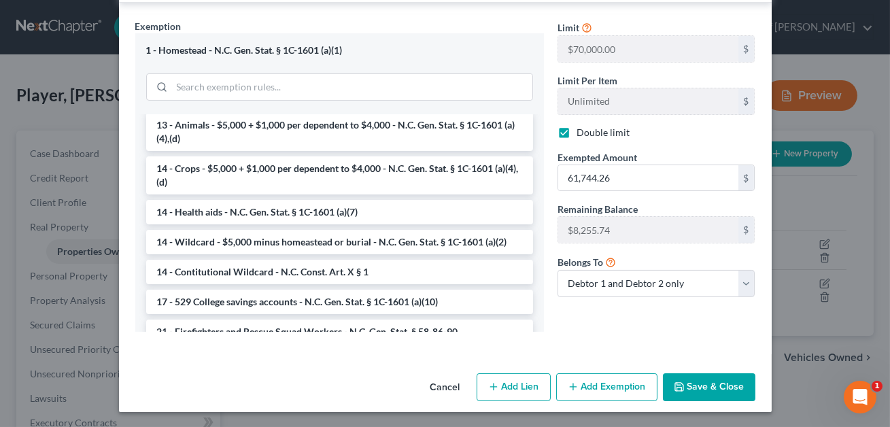
click at [696, 392] on button "Save & Close" at bounding box center [709, 387] width 92 height 29
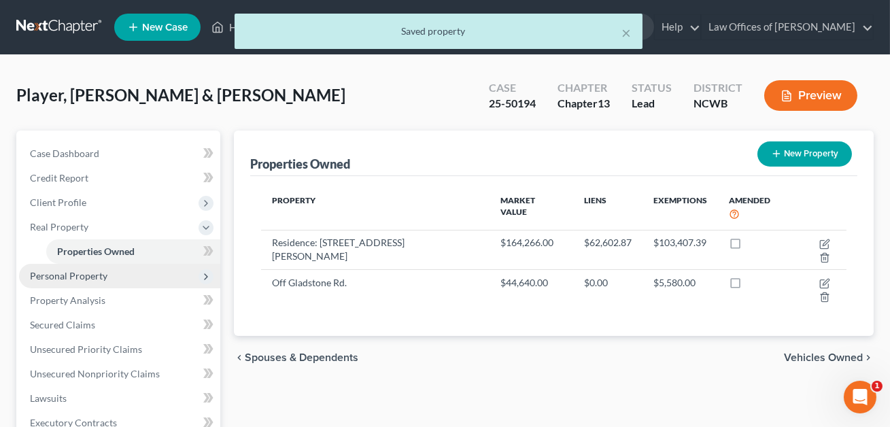
click at [75, 276] on span "Personal Property" at bounding box center [69, 276] width 78 height 12
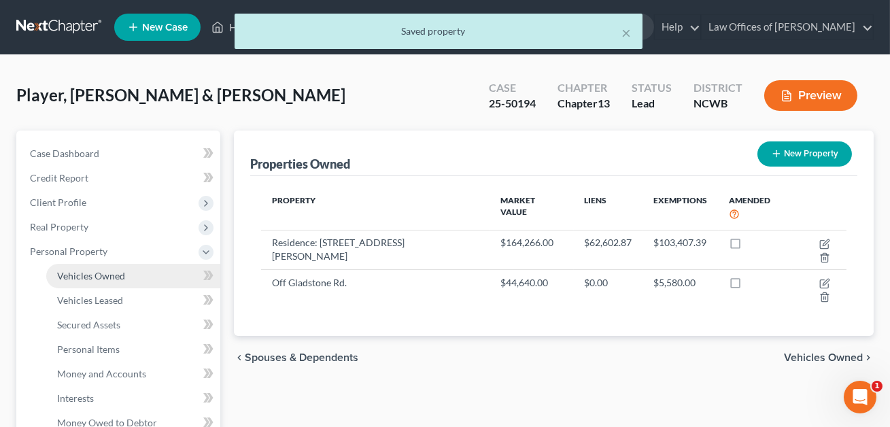
click at [88, 276] on span "Vehicles Owned" at bounding box center [91, 276] width 68 height 12
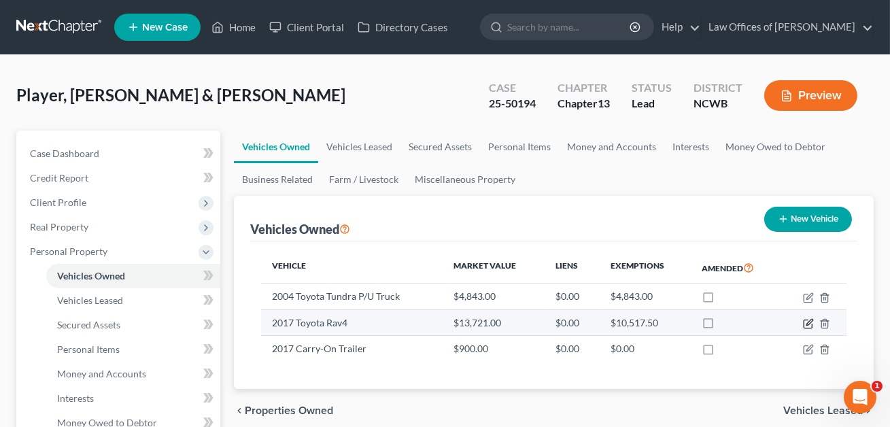
click at [809, 322] on icon "button" at bounding box center [808, 323] width 11 height 11
select select "0"
select select "9"
select select "2"
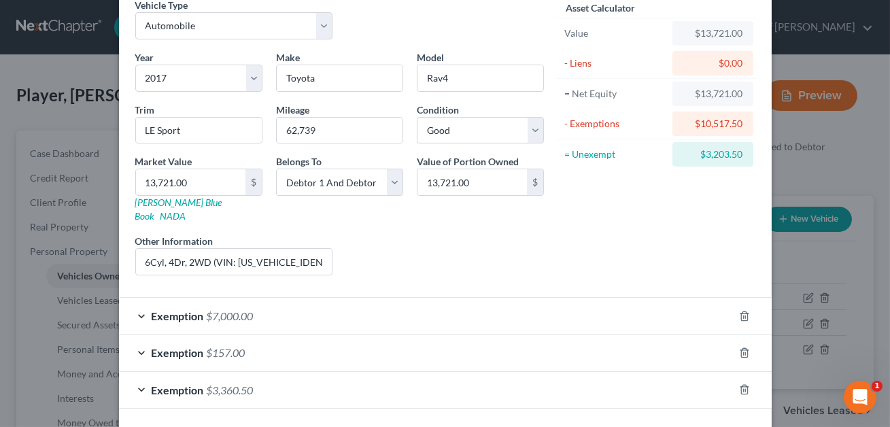
scroll to position [106, 0]
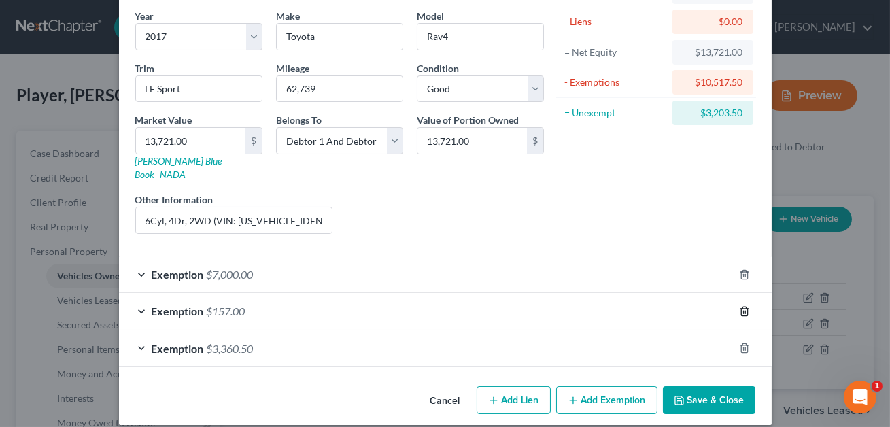
click at [746, 306] on icon "button" at bounding box center [744, 311] width 11 height 11
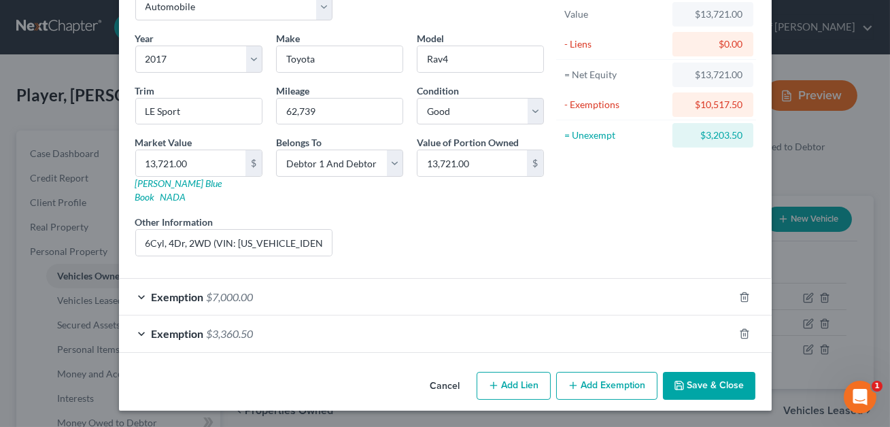
scroll to position [69, 0]
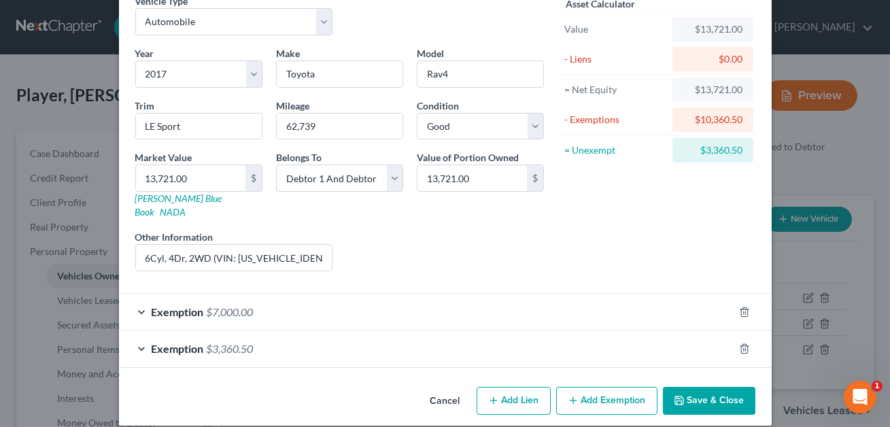
click at [715, 387] on button "Save & Close" at bounding box center [709, 401] width 92 height 29
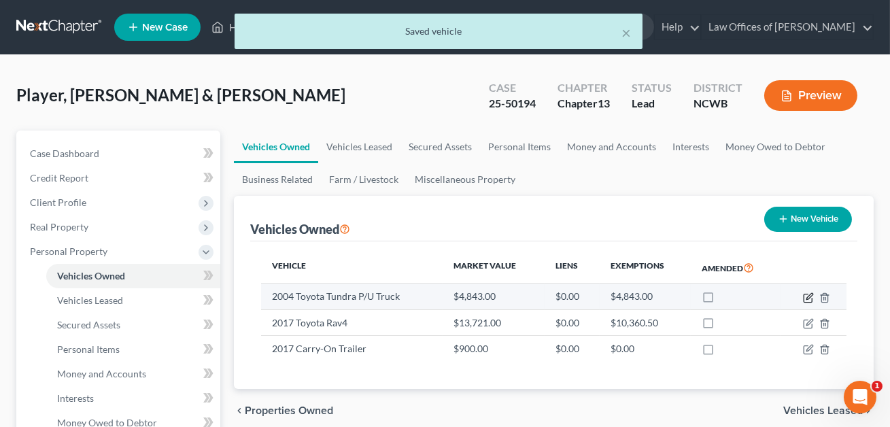
click at [811, 295] on icon "button" at bounding box center [809, 296] width 6 height 6
select select "0"
select select "22"
select select "2"
select select "0"
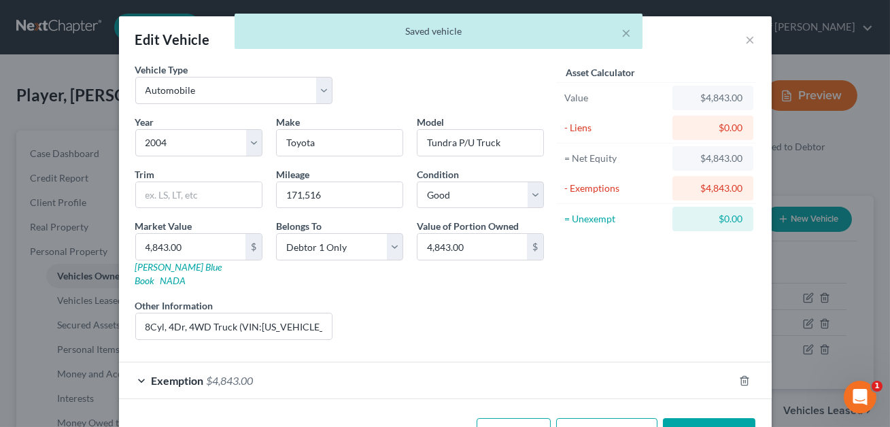
scroll to position [32, 0]
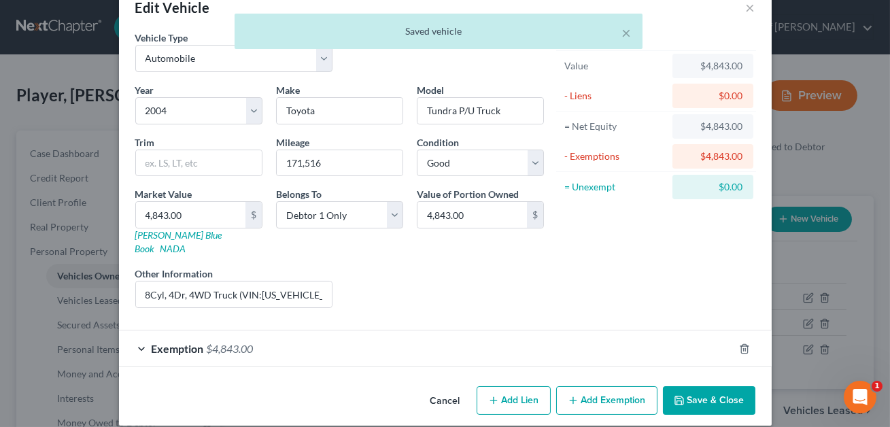
click at [451, 331] on div "Exemption $4,843.00" at bounding box center [426, 348] width 615 height 36
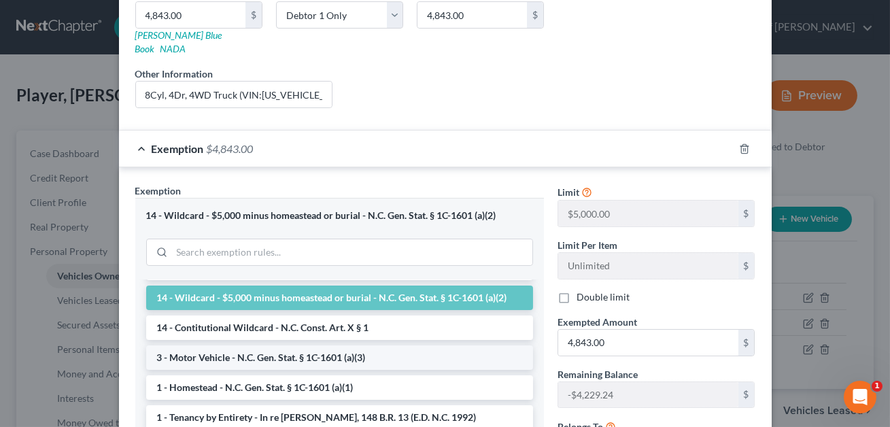
scroll to position [38, 0]
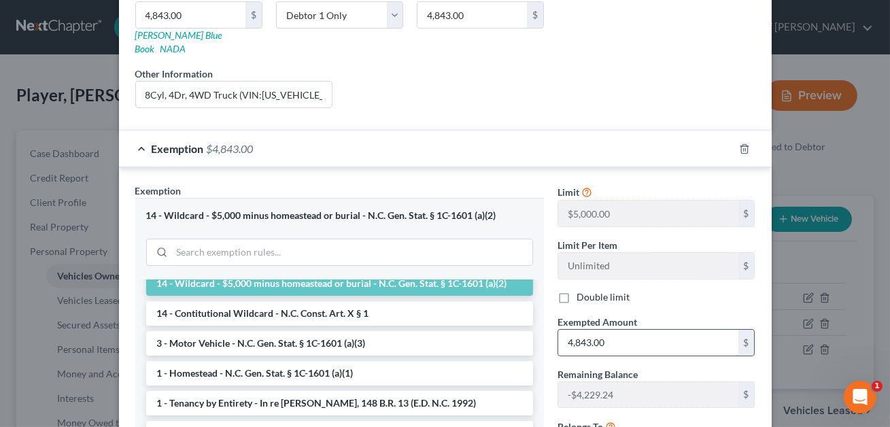
click at [605, 332] on input "4,843.00" at bounding box center [648, 343] width 180 height 26
type input "4"
type input "4,843.00"
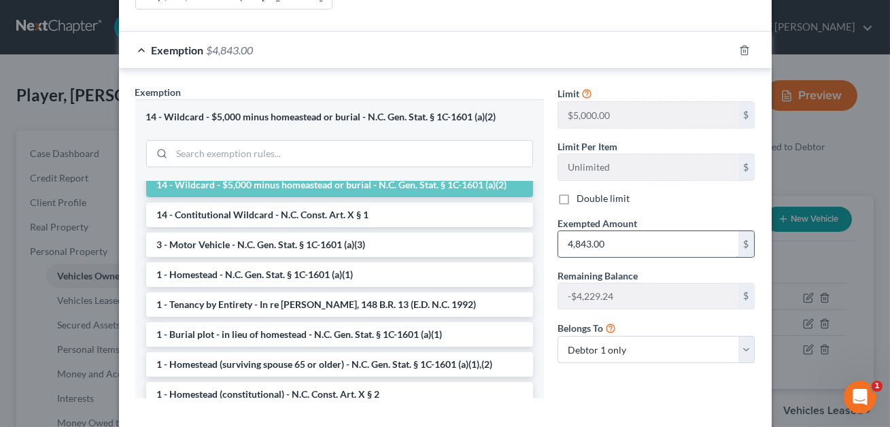
scroll to position [384, 0]
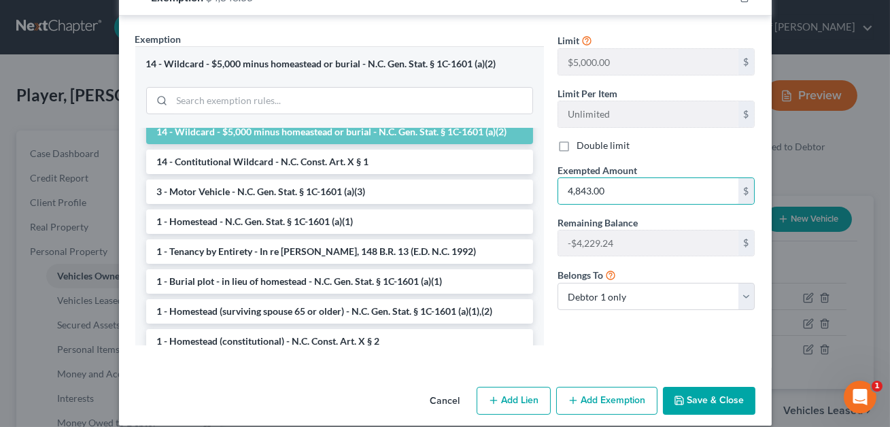
click at [702, 392] on button "Save & Close" at bounding box center [709, 401] width 92 height 29
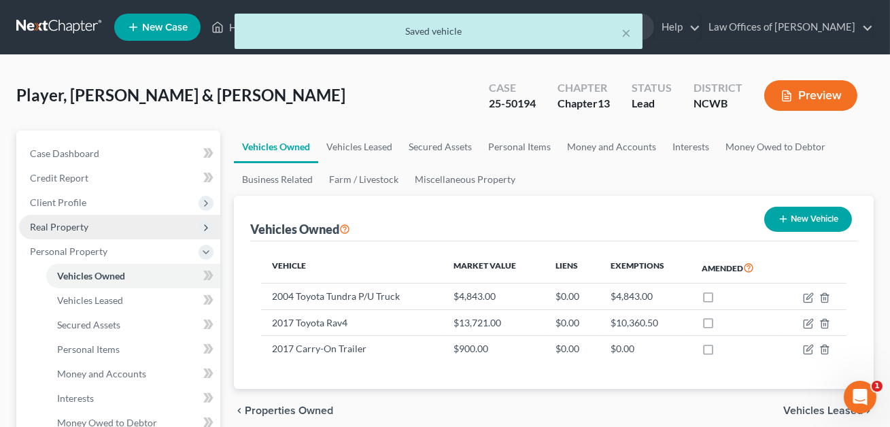
click at [75, 230] on span "Real Property" at bounding box center [59, 227] width 58 height 12
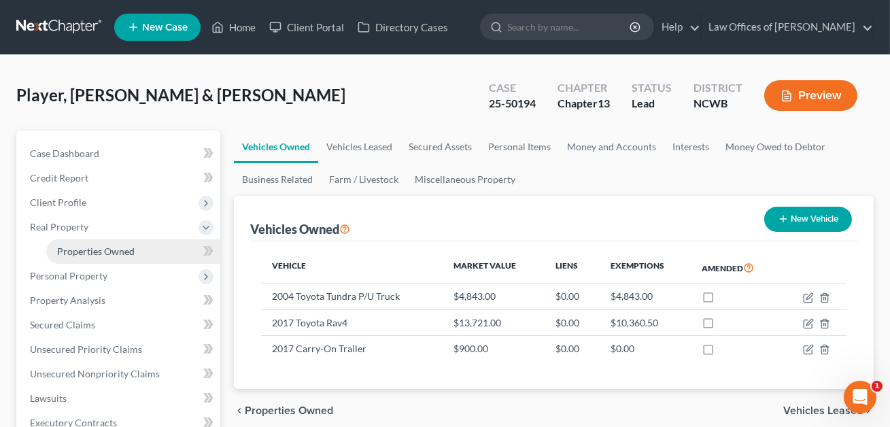
click at [99, 249] on span "Properties Owned" at bounding box center [96, 251] width 78 height 12
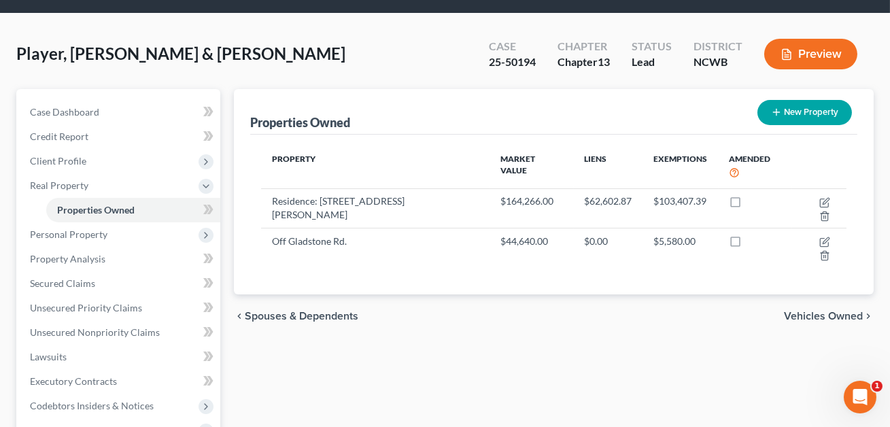
scroll to position [54, 0]
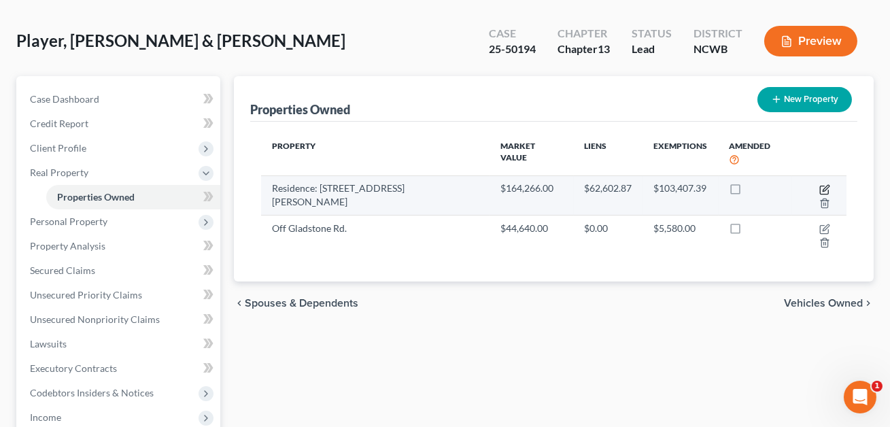
click at [819, 184] on icon "button" at bounding box center [824, 189] width 11 height 11
select select "28"
select select "29"
select select "2"
select select "5"
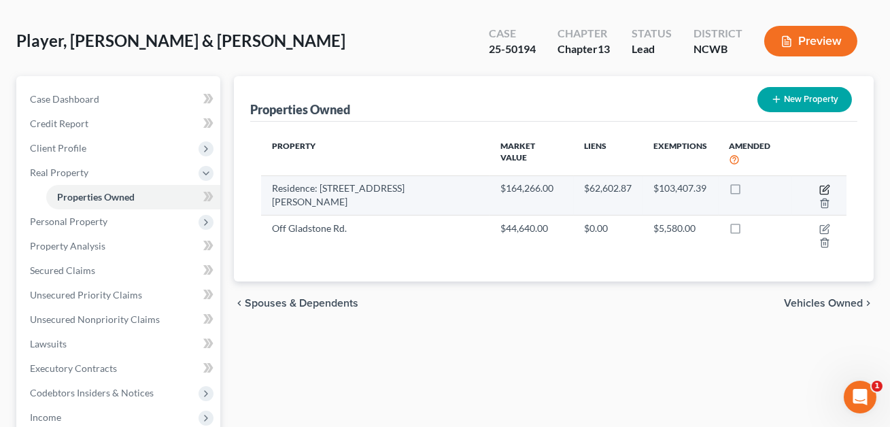
select select "2"
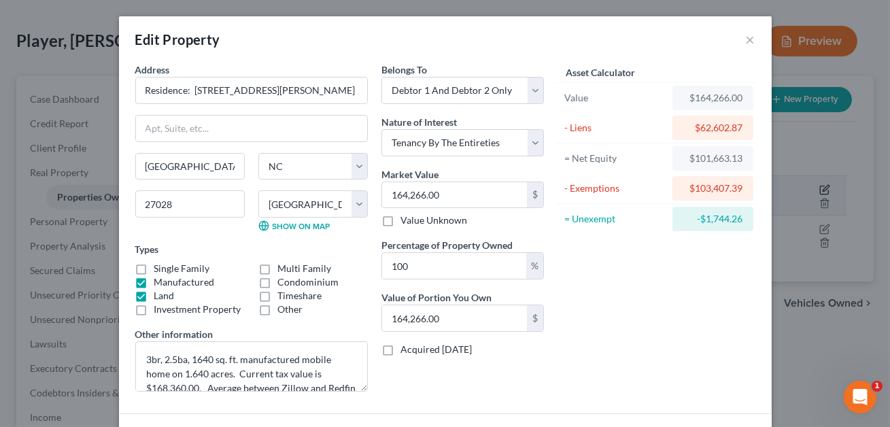
scroll to position [171, 0]
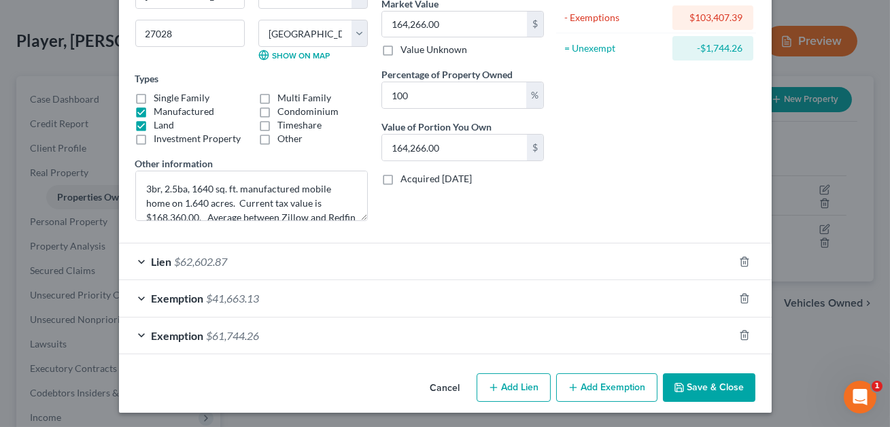
click at [549, 338] on div "Exemption $61,744.26" at bounding box center [426, 336] width 615 height 36
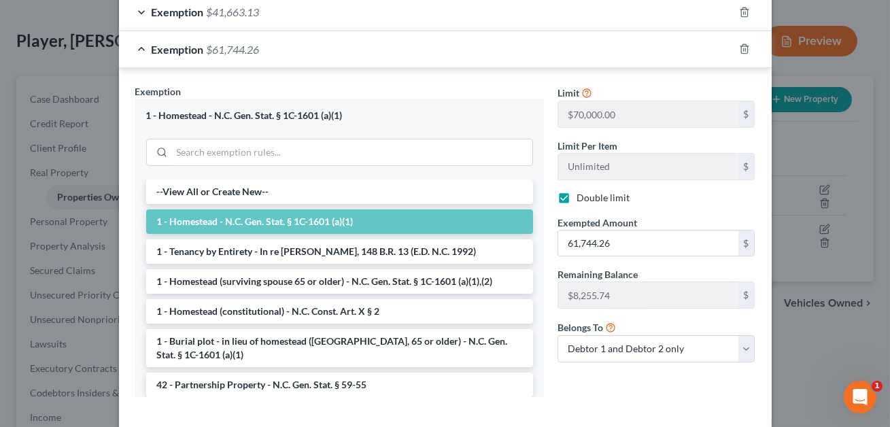
scroll to position [480, 0]
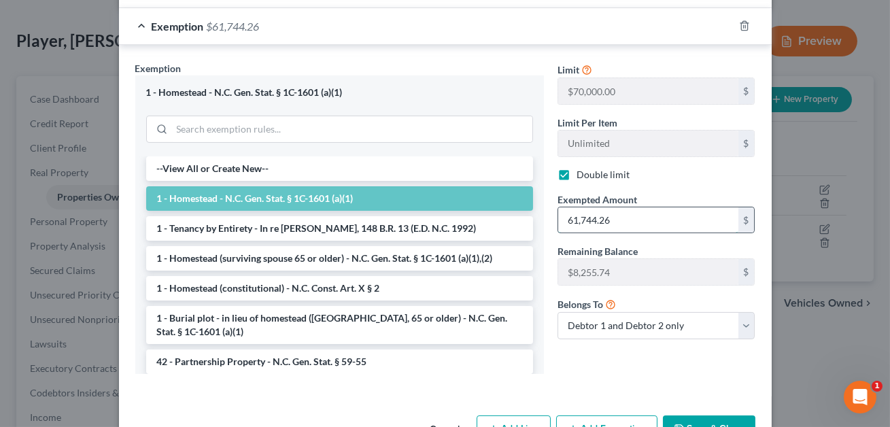
click at [607, 222] on input "61,744.26" at bounding box center [648, 220] width 180 height 26
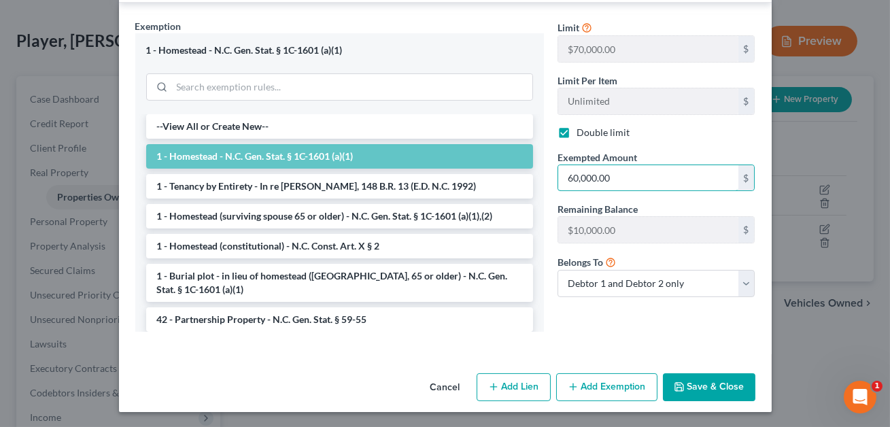
type input "60,000.00"
click at [704, 387] on button "Save & Close" at bounding box center [709, 387] width 92 height 29
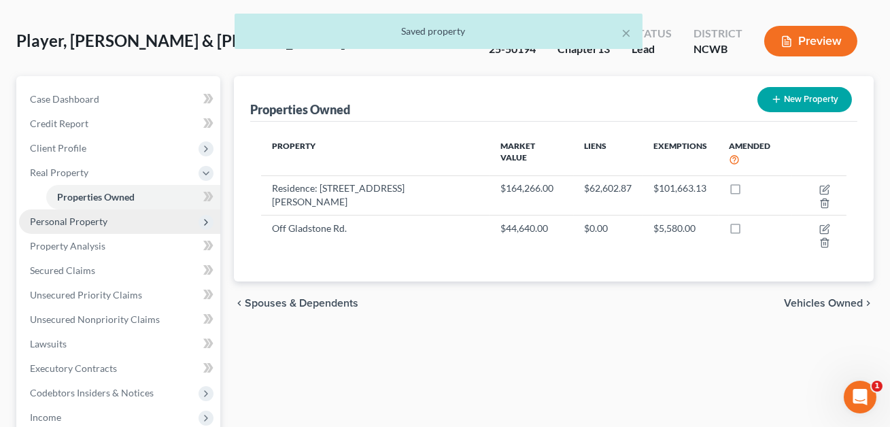
click at [67, 224] on span "Personal Property" at bounding box center [69, 222] width 78 height 12
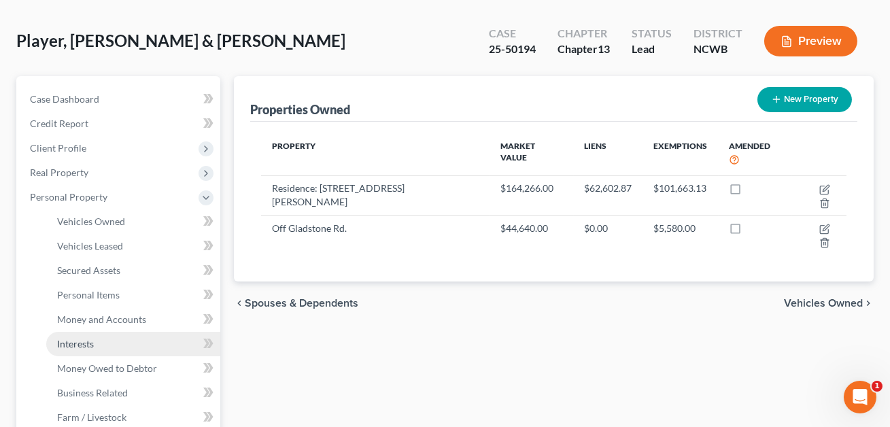
click at [86, 342] on span "Interests" at bounding box center [75, 344] width 37 height 12
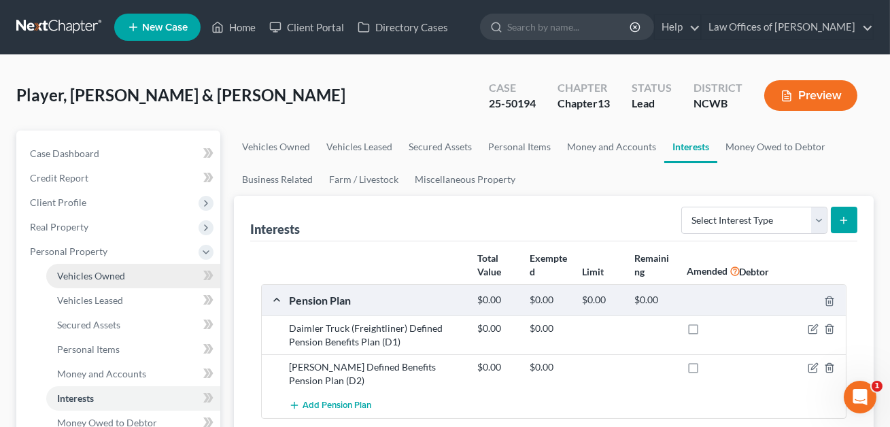
click at [88, 271] on span "Vehicles Owned" at bounding box center [91, 276] width 68 height 12
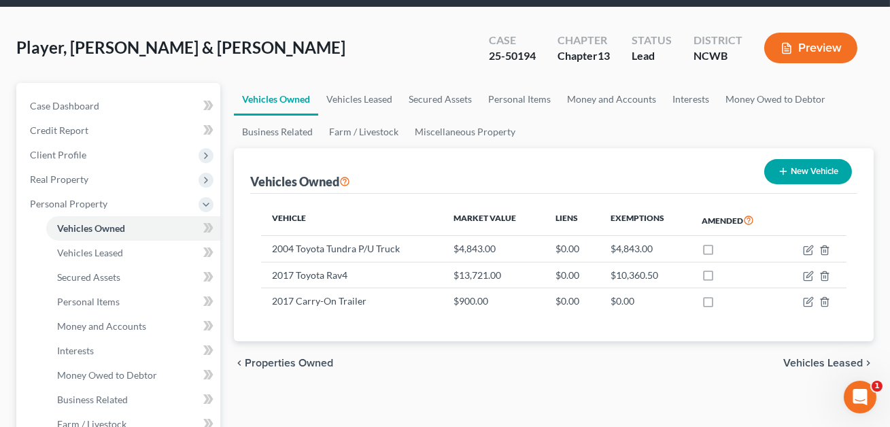
scroll to position [88, 0]
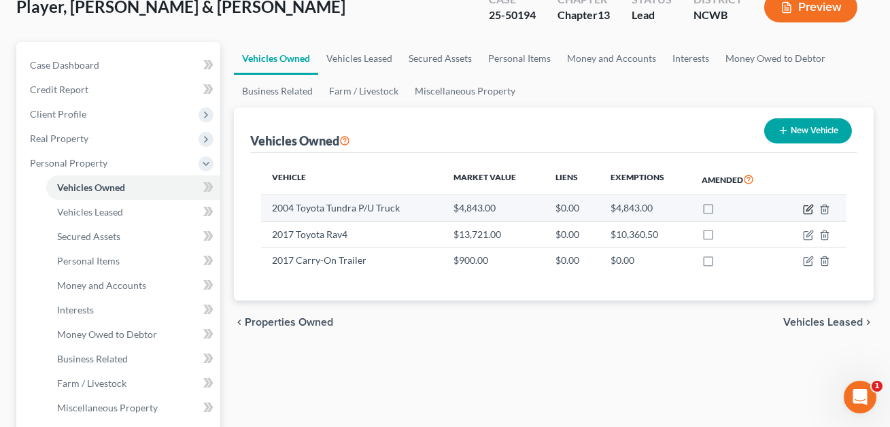
click at [809, 209] on icon "button" at bounding box center [809, 208] width 6 height 6
select select "0"
select select "22"
select select "2"
select select "0"
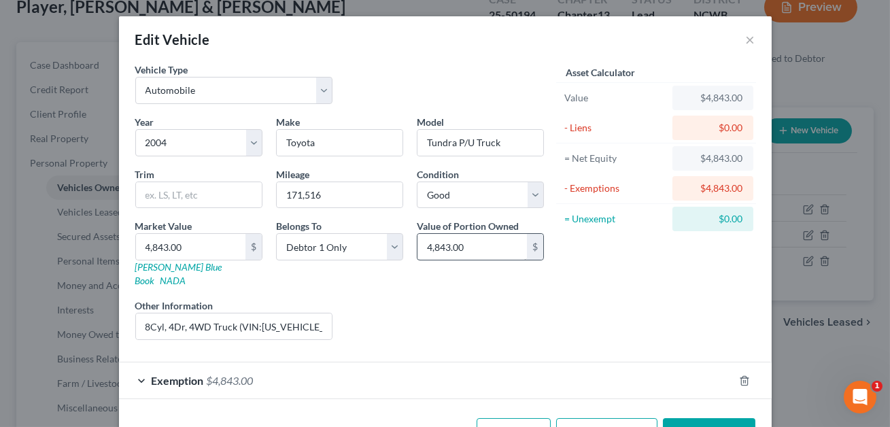
scroll to position [32, 0]
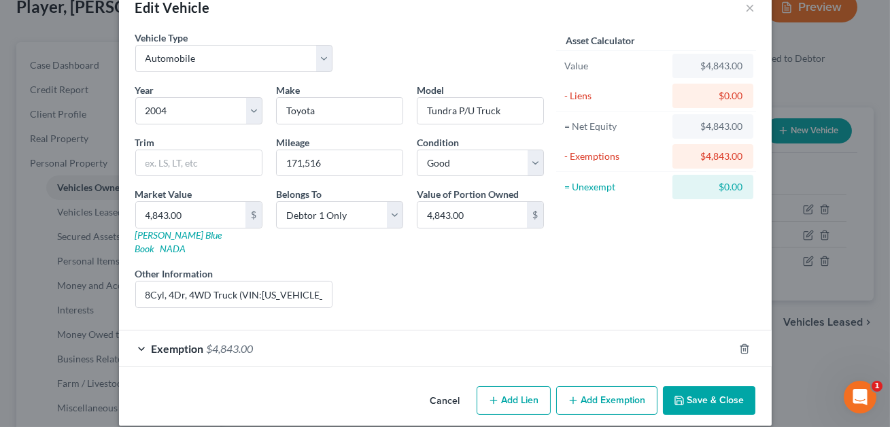
click at [714, 386] on button "Save & Close" at bounding box center [709, 400] width 92 height 29
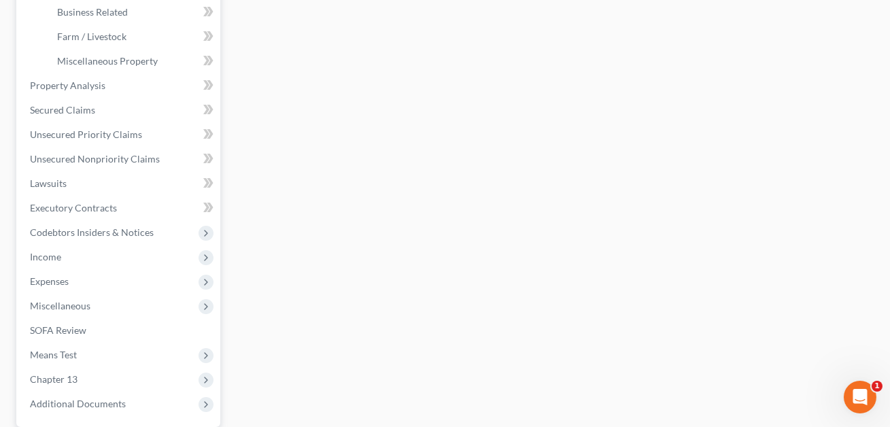
scroll to position [563, 0]
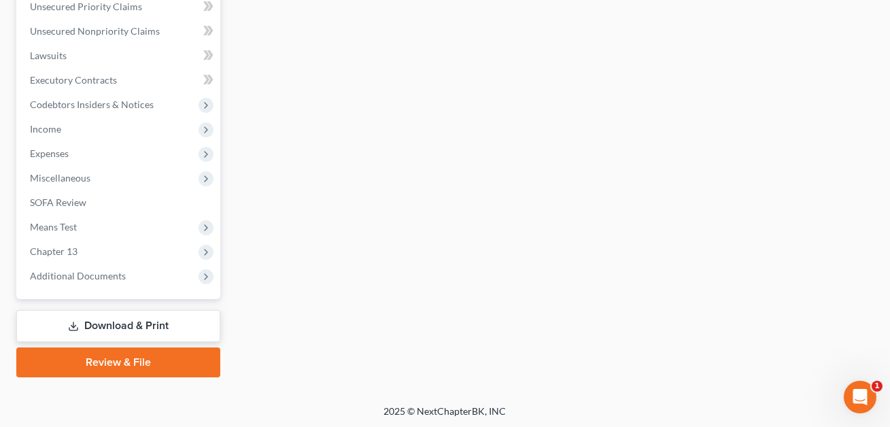
click at [154, 320] on link "Download & Print" at bounding box center [118, 326] width 204 height 32
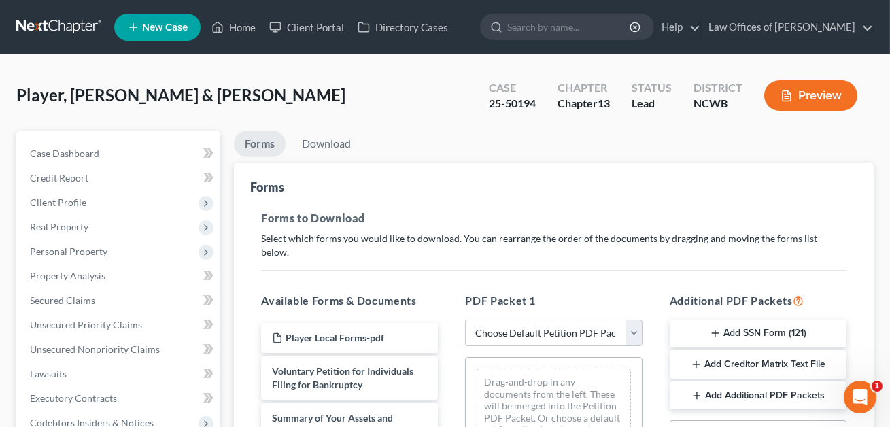
click at [525, 320] on select "Choose Default Petition PDF Packet Complete Bankruptcy Petition (all forms and …" at bounding box center [553, 333] width 177 height 27
select select "2"
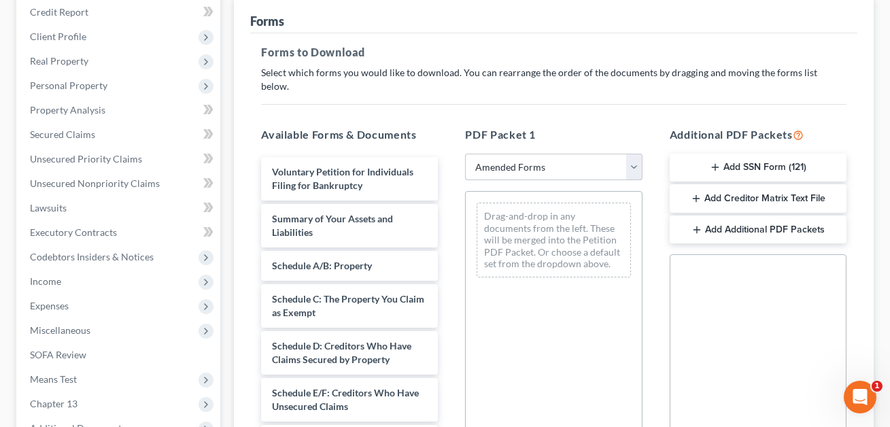
scroll to position [184, 0]
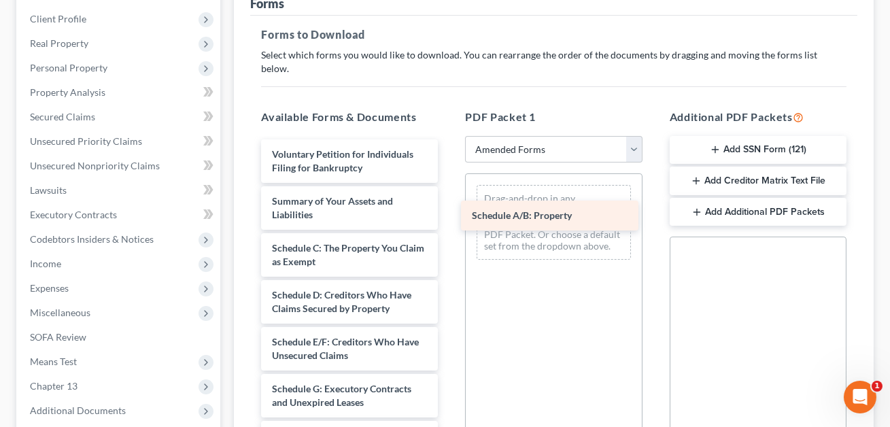
drag, startPoint x: 341, startPoint y: 228, endPoint x: 546, endPoint y: 207, distance: 205.8
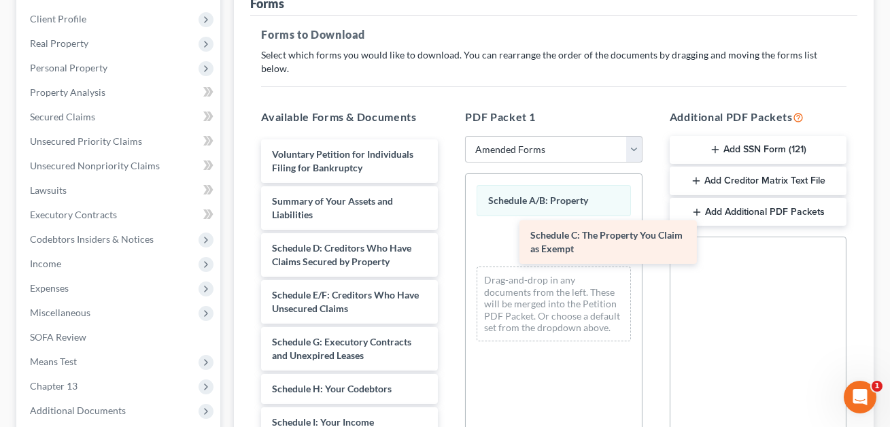
drag, startPoint x: 318, startPoint y: 248, endPoint x: 576, endPoint y: 250, distance: 258.4
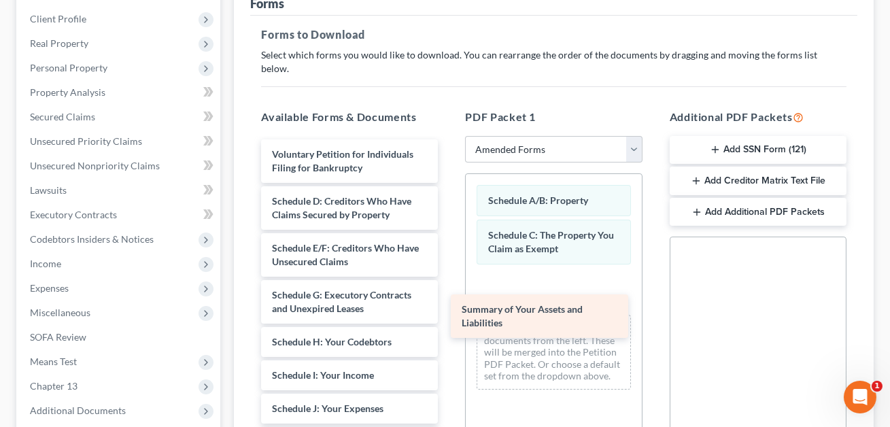
drag, startPoint x: 325, startPoint y: 186, endPoint x: 530, endPoint y: 310, distance: 239.2
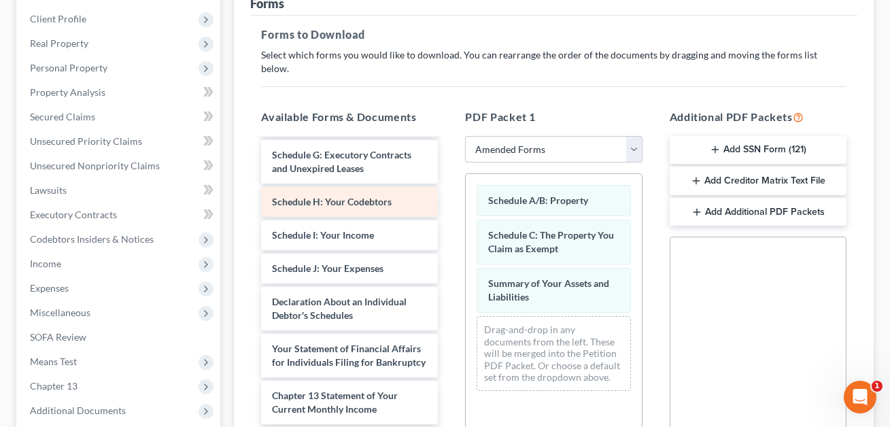
scroll to position [132, 0]
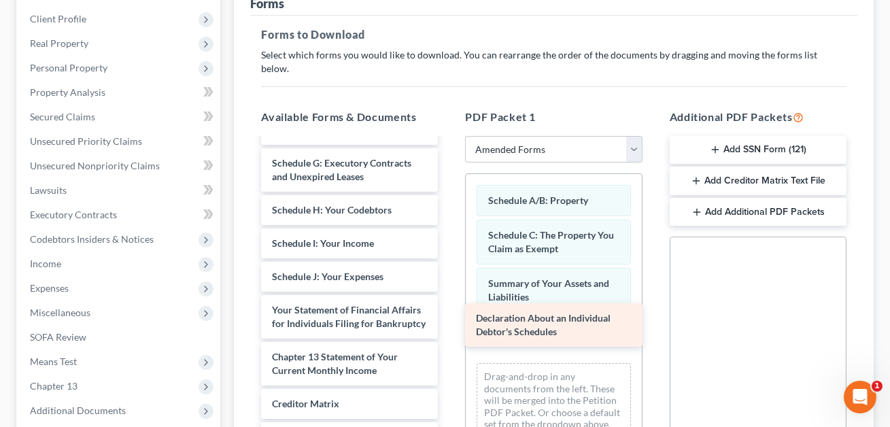
drag, startPoint x: 319, startPoint y: 304, endPoint x: 558, endPoint y: 329, distance: 240.7
click at [449, 329] on div "Declaration About an Individual Debtor's Schedules Voluntary Petition for Indiv…" at bounding box center [349, 283] width 199 height 552
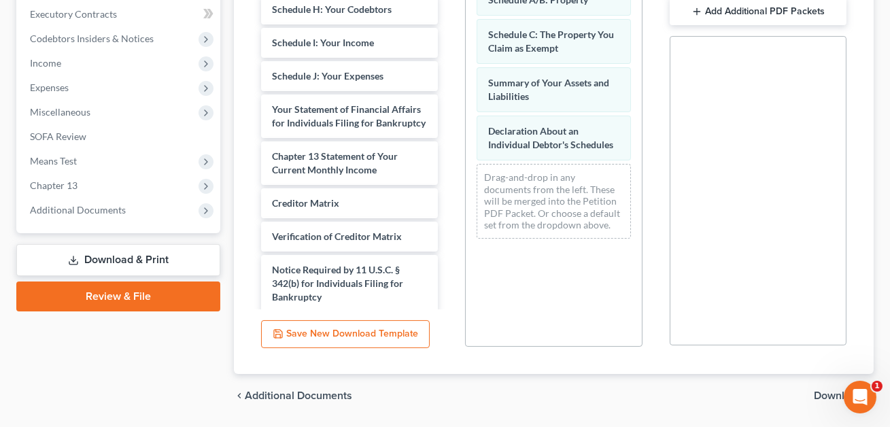
scroll to position [411, 0]
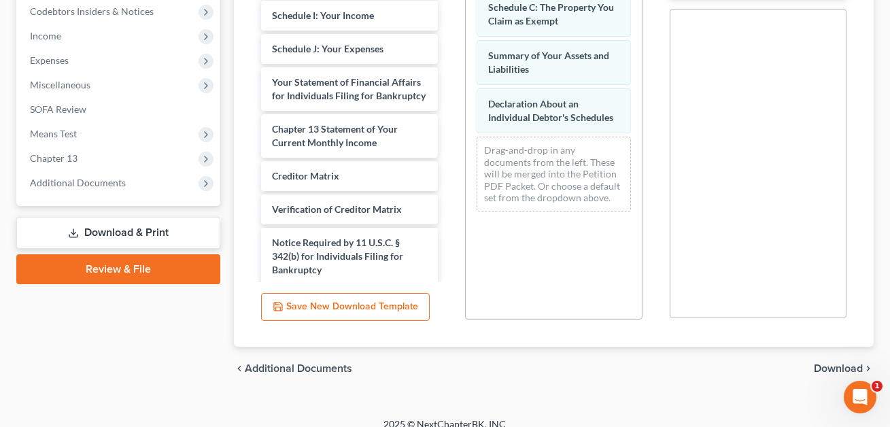
click at [819, 363] on span "Download" at bounding box center [838, 368] width 49 height 11
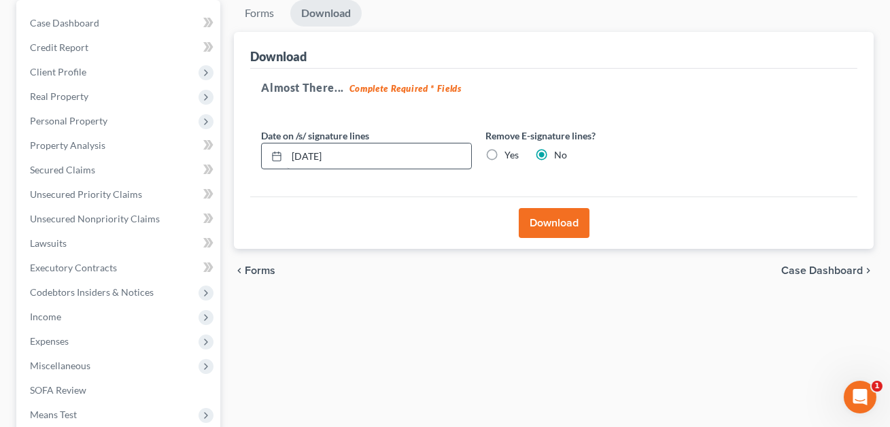
scroll to position [122, 0]
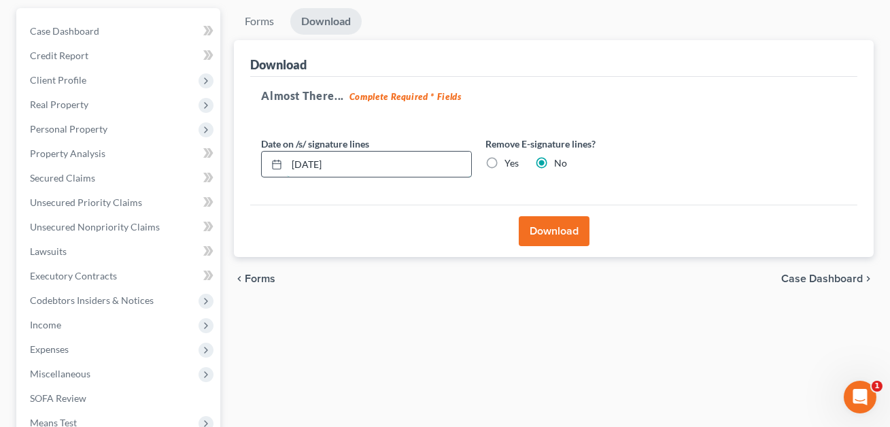
click at [296, 160] on input "[DATE]" at bounding box center [379, 165] width 184 height 26
click at [308, 162] on input "078/11/2025" at bounding box center [379, 165] width 184 height 26
click at [315, 163] on input "[DATE]" at bounding box center [379, 165] width 184 height 26
click at [310, 163] on input "[DATE]" at bounding box center [379, 165] width 184 height 26
click at [312, 161] on input "07/021/2025" at bounding box center [379, 165] width 184 height 26
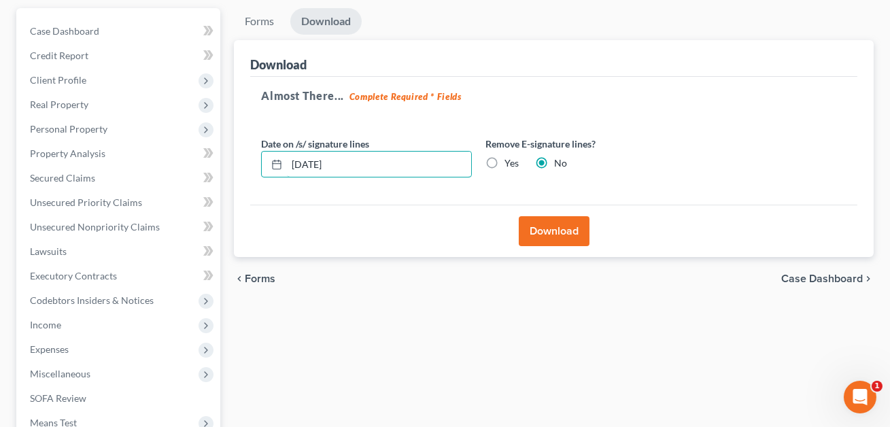
type input "[DATE]"
click at [540, 234] on button "Download" at bounding box center [554, 231] width 71 height 30
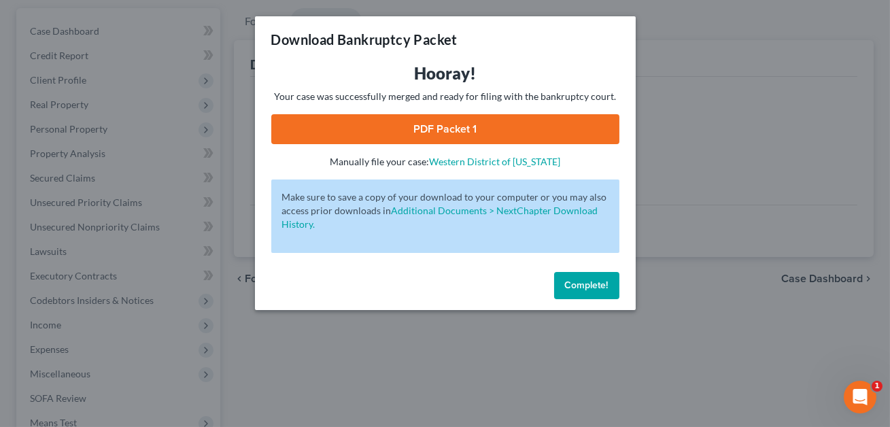
click at [505, 130] on link "PDF Packet 1" at bounding box center [445, 129] width 348 height 30
